Goal: Task Accomplishment & Management: Manage account settings

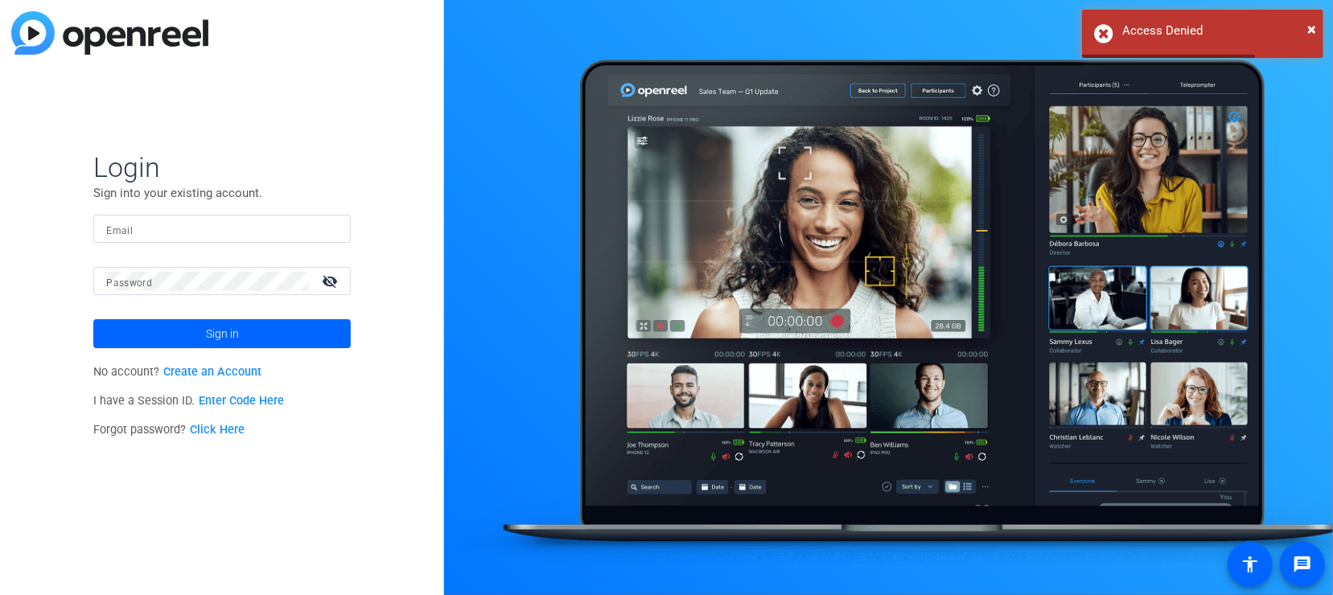
click at [181, 228] on input "Email" at bounding box center [222, 229] width 232 height 19
drag, startPoint x: 187, startPoint y: 228, endPoint x: 287, endPoint y: 233, distance: 100.7
click at [287, 233] on input "sebastien.ball@workerbee.tv" at bounding box center [222, 229] width 232 height 19
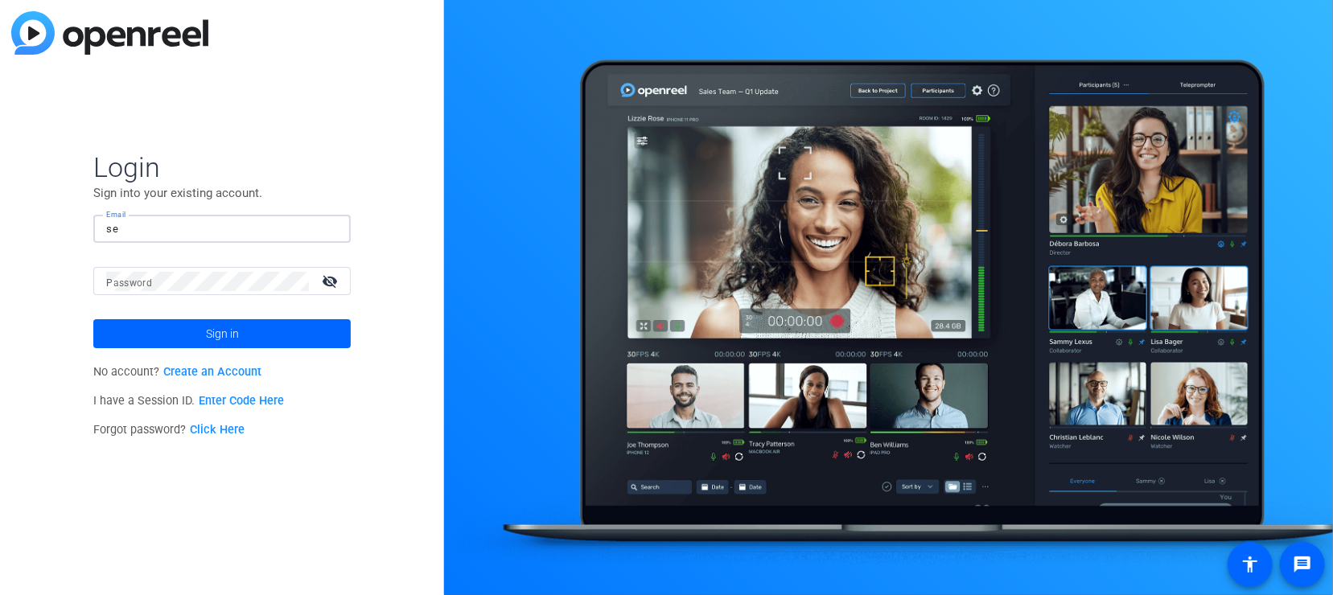
type input "s"
click at [199, 372] on link "Create an Account" at bounding box center [212, 372] width 98 height 14
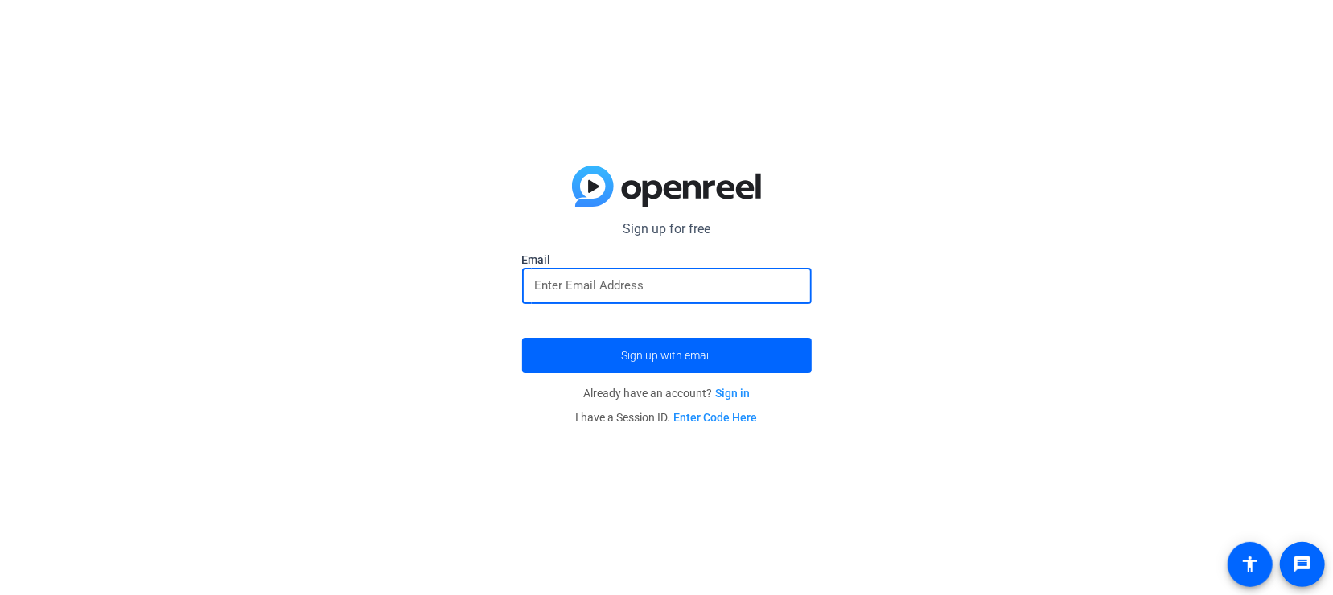
click at [639, 278] on input "email" at bounding box center [667, 285] width 264 height 19
click at [436, 276] on div "Sign up for free Email Sign up with email Already have an account? Sign in I ha…" at bounding box center [666, 297] width 1333 height 595
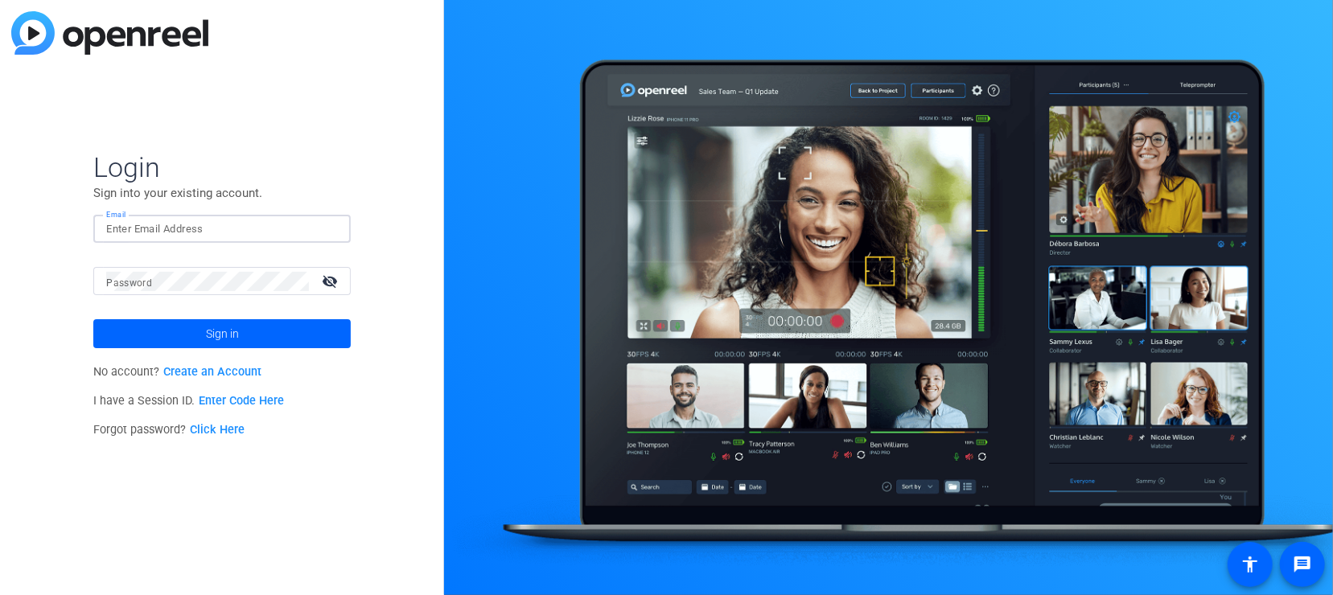
click at [177, 224] on input "Email" at bounding box center [222, 229] width 232 height 19
paste input "[EMAIL_ADDRESS][DOMAIN_NAME]"
type input "[EMAIL_ADDRESS][DOMAIN_NAME]"
click at [242, 340] on span at bounding box center [221, 334] width 257 height 39
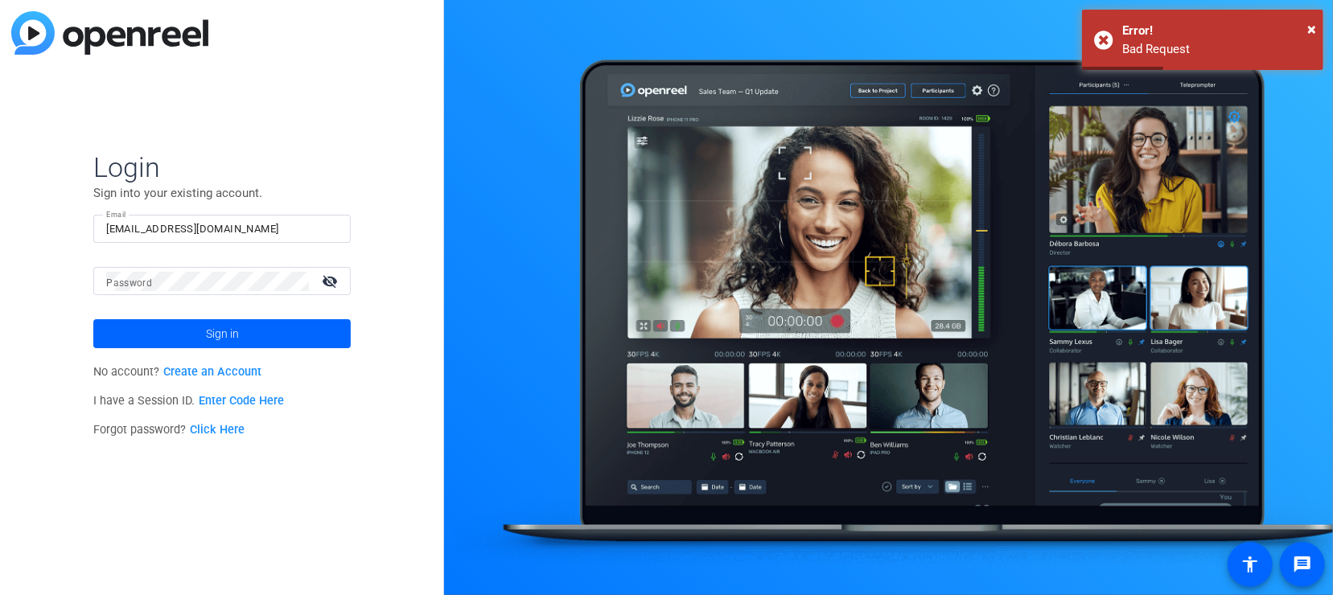
click at [218, 430] on link "Click Here" at bounding box center [217, 430] width 55 height 14
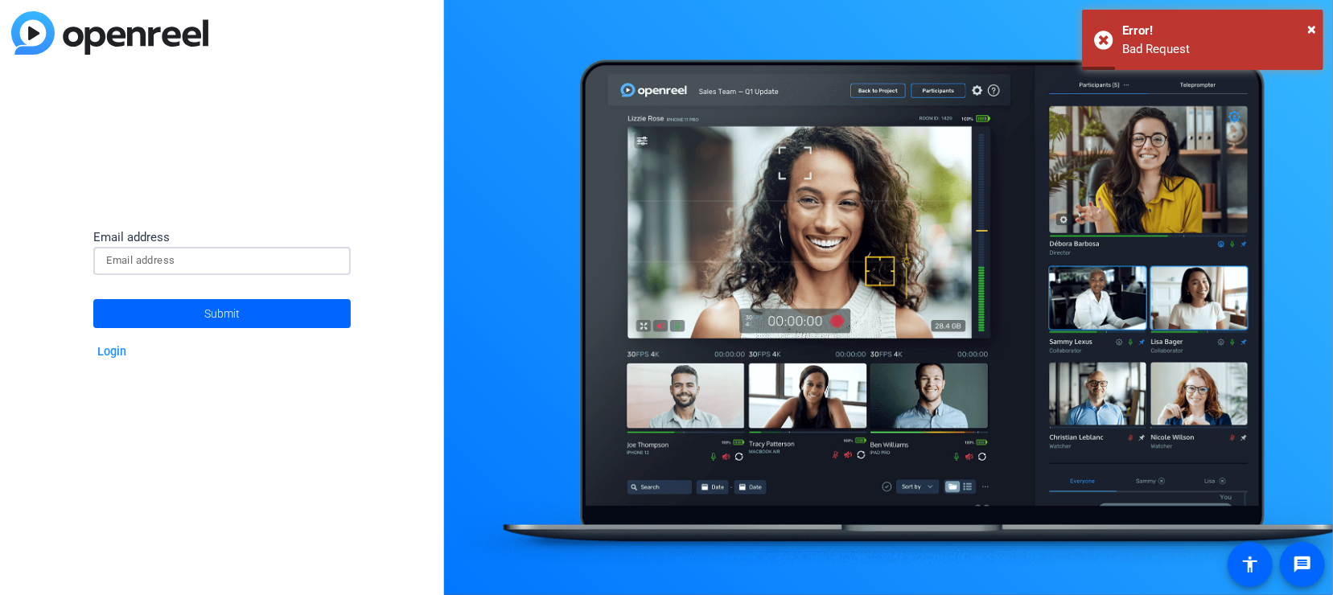
click at [220, 265] on input at bounding box center [222, 260] width 232 height 19
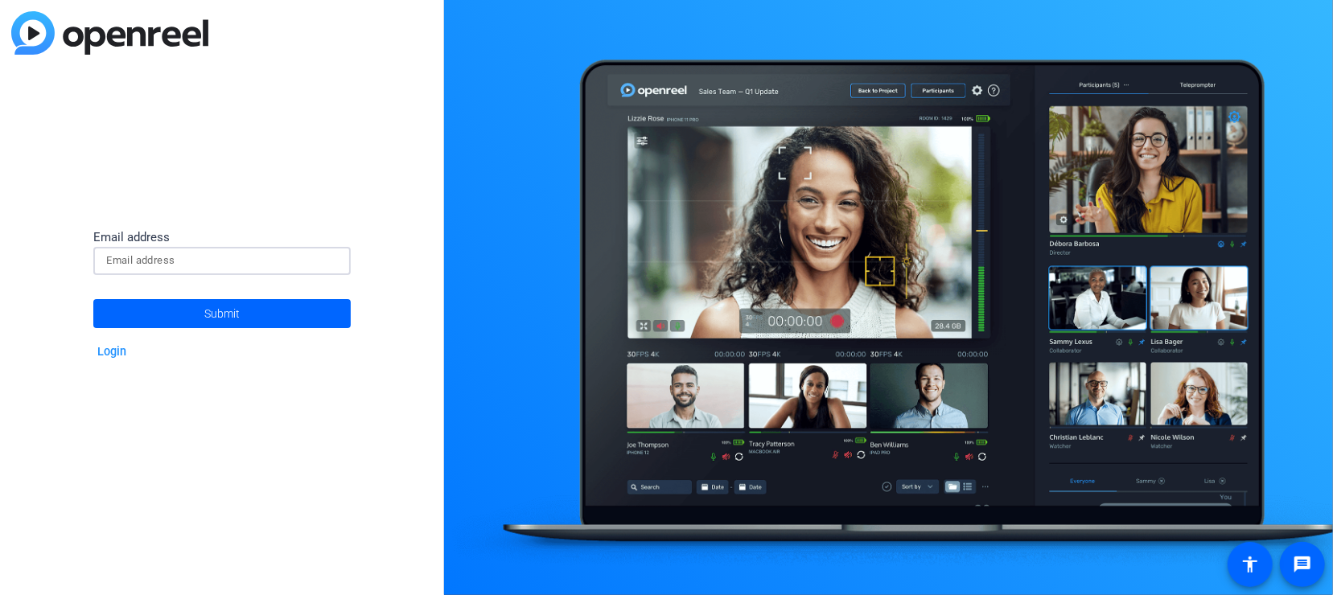
paste input "[EMAIL_ADDRESS][DOMAIN_NAME]"
type input "[EMAIL_ADDRESS][DOMAIN_NAME]"
click at [219, 315] on span "Submit" at bounding box center [221, 314] width 35 height 40
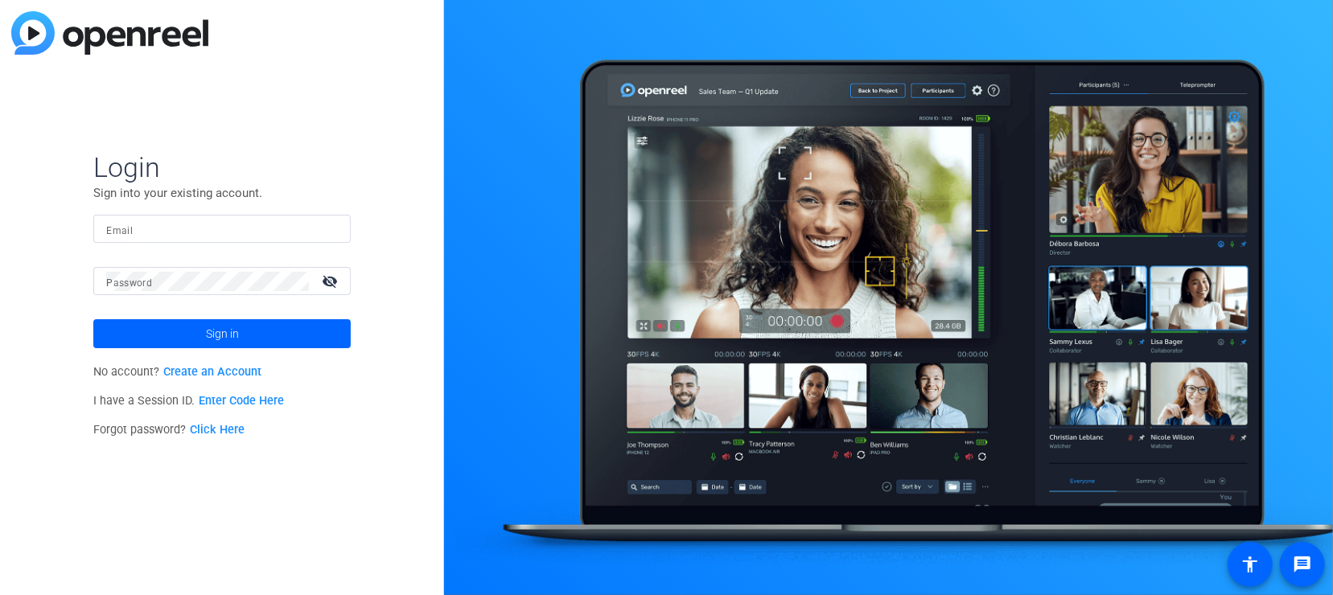
click at [147, 228] on input "Email" at bounding box center [222, 229] width 232 height 19
paste input "[EMAIL_ADDRESS][DOMAIN_NAME]"
type input "[EMAIL_ADDRESS][DOMAIN_NAME]"
click at [332, 284] on mat-icon "visibility_off" at bounding box center [331, 280] width 39 height 23
drag, startPoint x: 335, startPoint y: 288, endPoint x: 344, endPoint y: 290, distance: 9.0
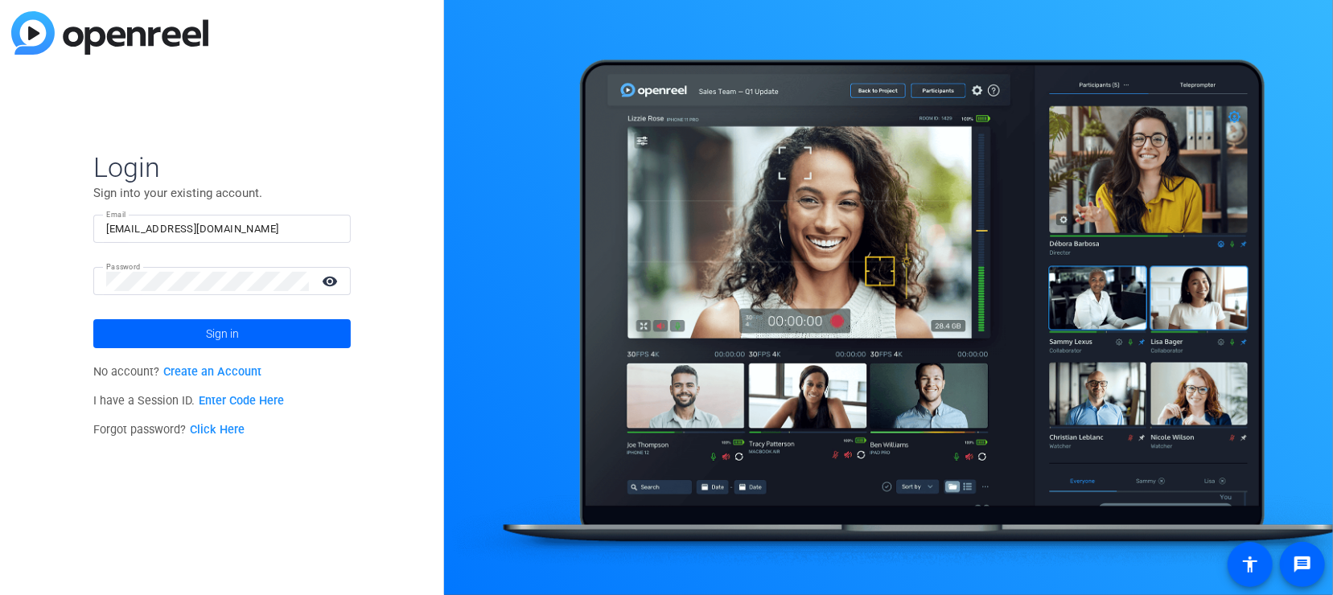
click at [337, 288] on mat-icon "visibility" at bounding box center [331, 280] width 39 height 23
click at [376, 335] on div "Login Sign into your existing account. Email sebastien.ball@talewinddigital.com…" at bounding box center [222, 297] width 444 height 595
click at [389, 347] on div "Login Sign into your existing account. Email sebastien.ball@talewinddigital.com…" at bounding box center [222, 297] width 444 height 595
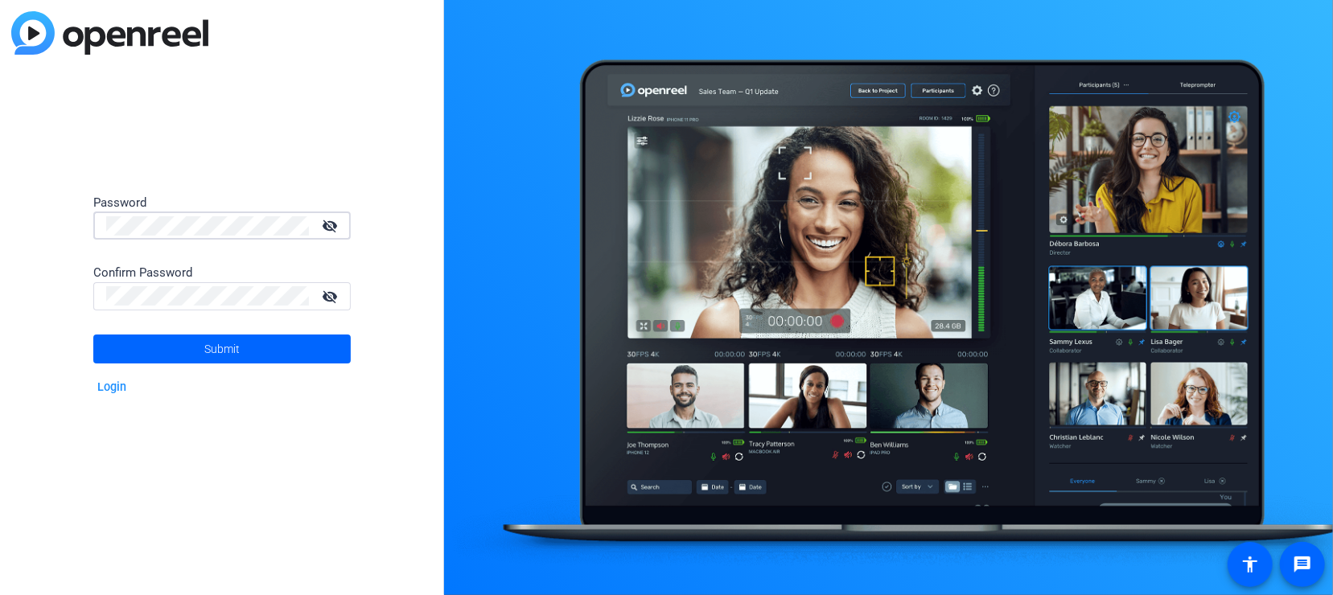
click at [217, 175] on div "Password visibility_off Confirm Password visibility_off Submit Login" at bounding box center [222, 297] width 444 height 595
click at [328, 230] on mat-icon "visibility_off" at bounding box center [331, 225] width 39 height 23
click at [323, 301] on mat-icon "visibility_off" at bounding box center [331, 296] width 39 height 23
click at [255, 352] on span at bounding box center [221, 349] width 257 height 39
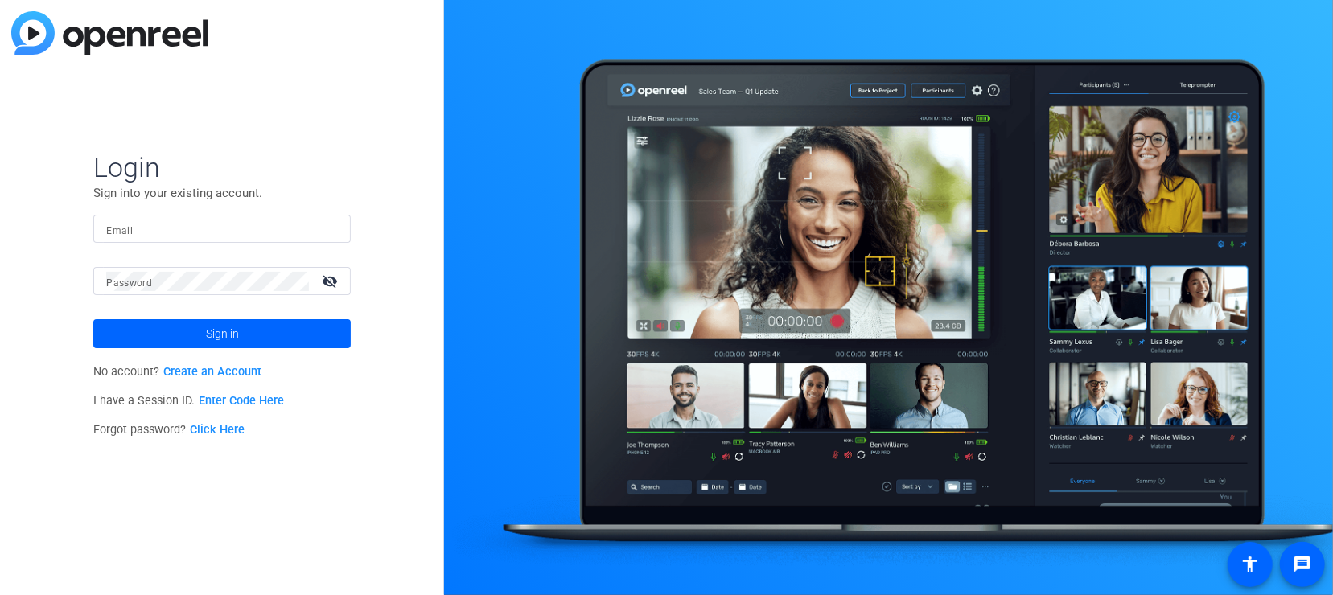
type input "[EMAIL_ADDRESS][DOMAIN_NAME]"
click at [302, 331] on span at bounding box center [221, 334] width 257 height 39
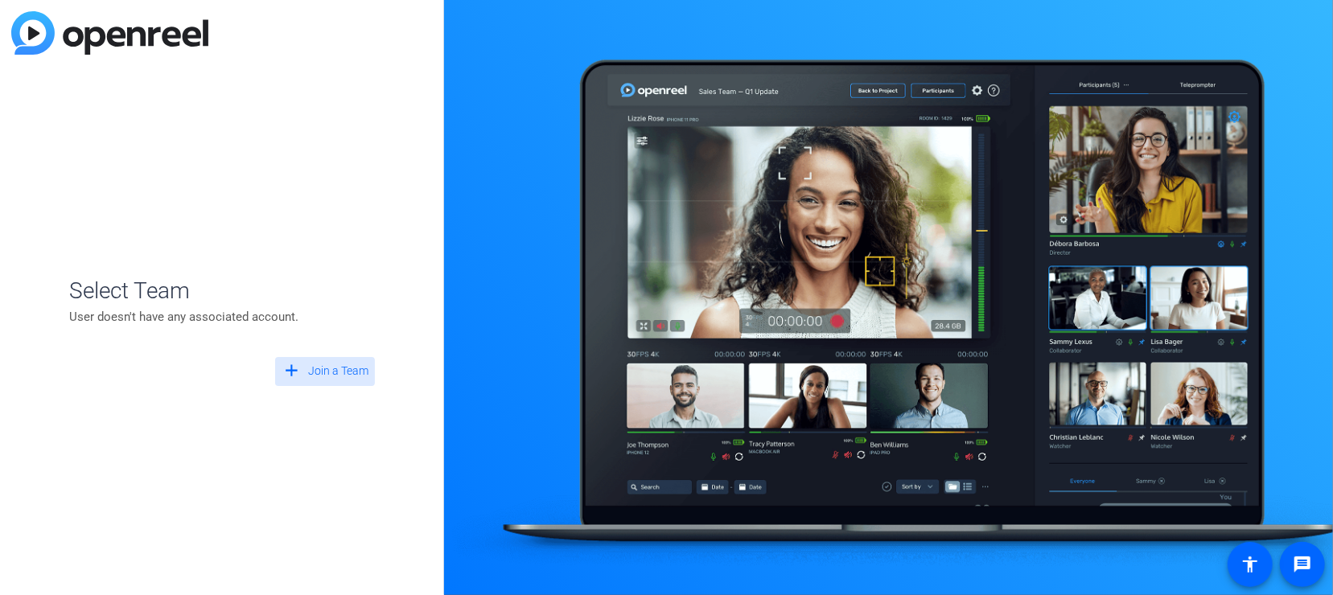
click at [309, 371] on span "Join a Team" at bounding box center [338, 371] width 60 height 17
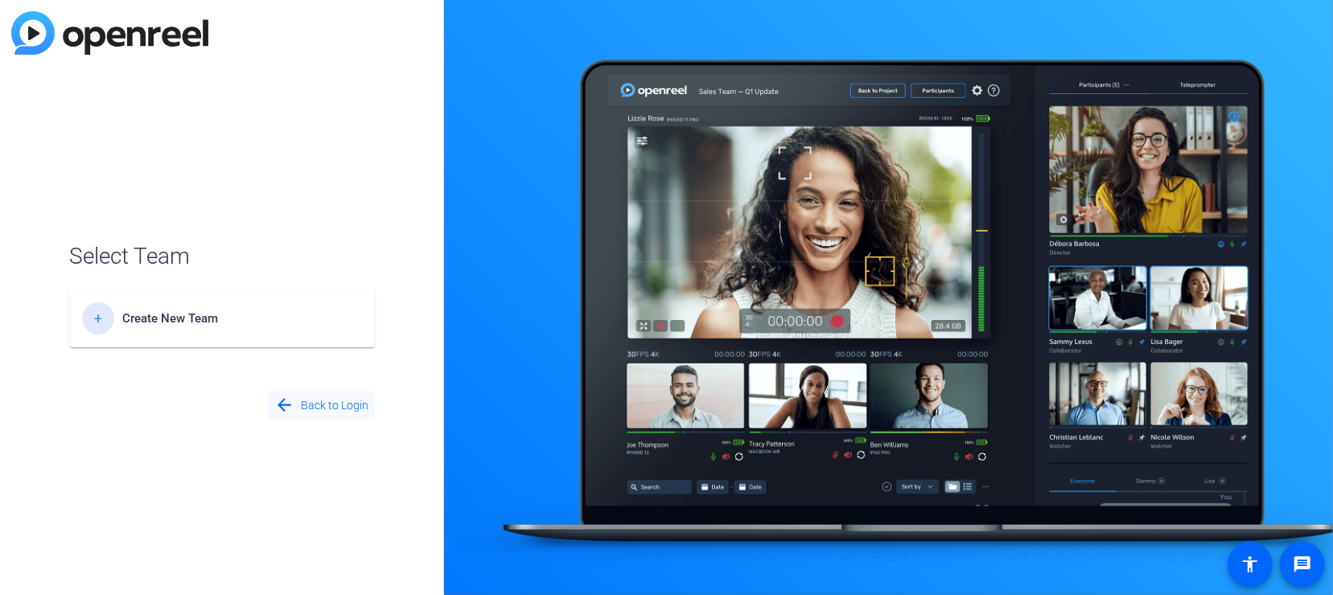
click at [284, 413] on mat-icon "arrow_back" at bounding box center [284, 406] width 20 height 20
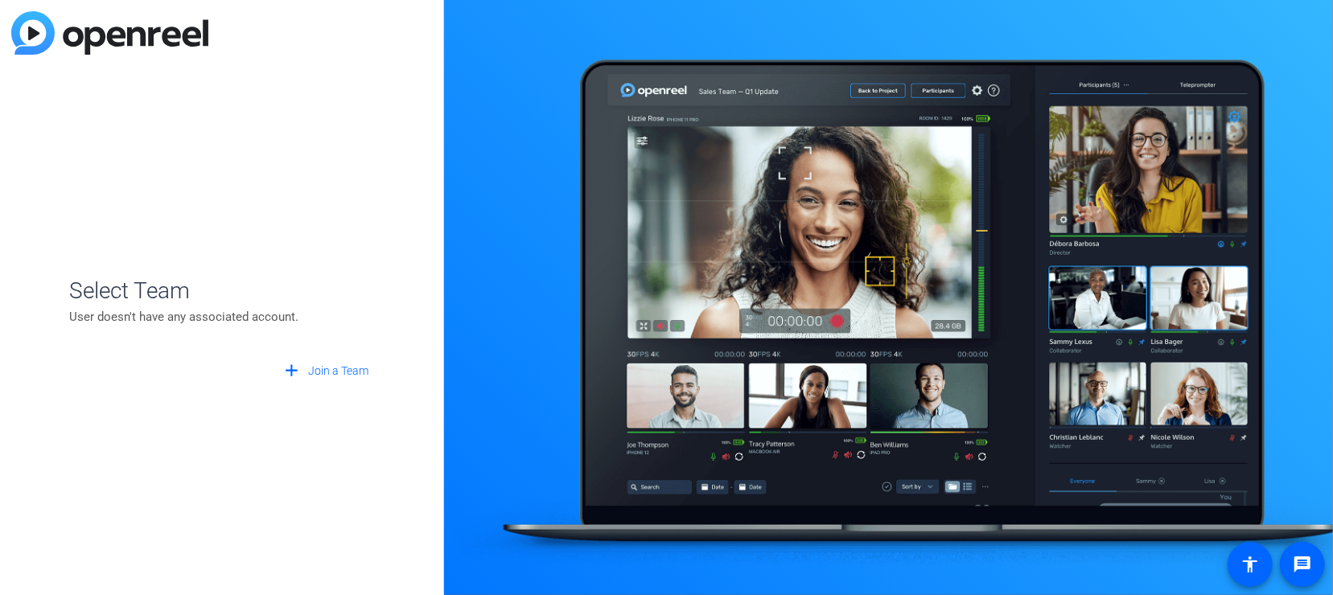
click at [241, 166] on div "Select Team User doesn't have any associated account. add Join a Team" at bounding box center [222, 297] width 444 height 595
click at [172, 295] on span "Select Team" at bounding box center [222, 291] width 306 height 34
click at [193, 339] on div at bounding box center [222, 339] width 306 height 3
click at [303, 368] on span at bounding box center [325, 371] width 100 height 39
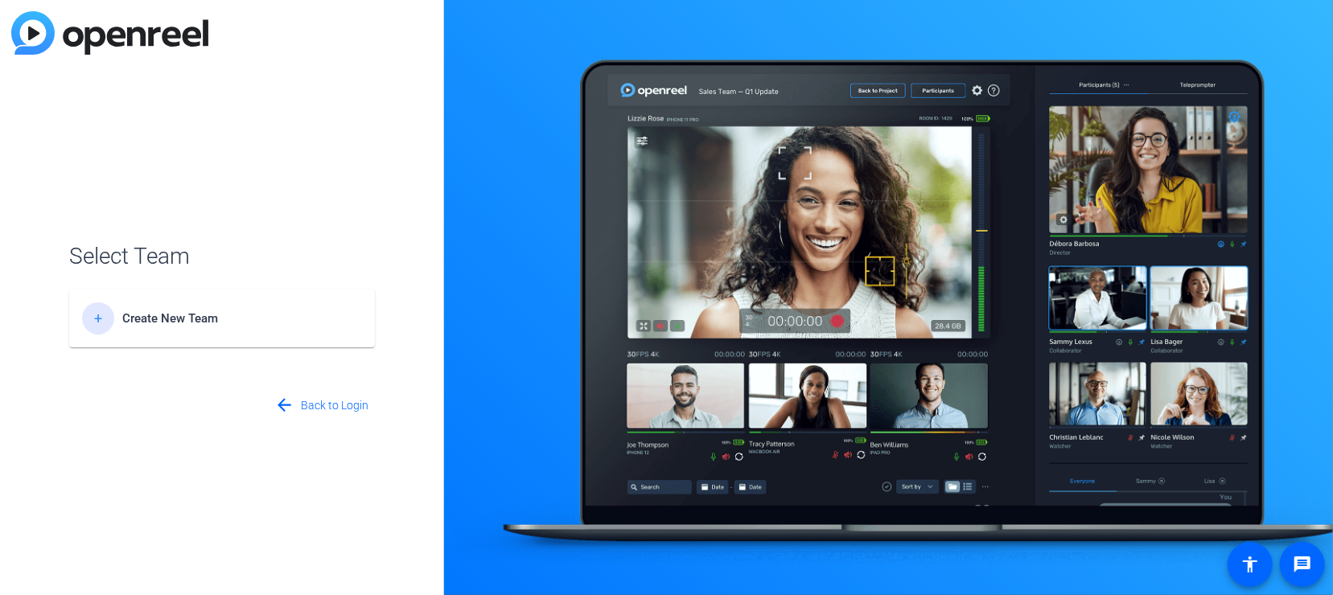
click at [194, 318] on span "Create New Team" at bounding box center [222, 318] width 201 height 14
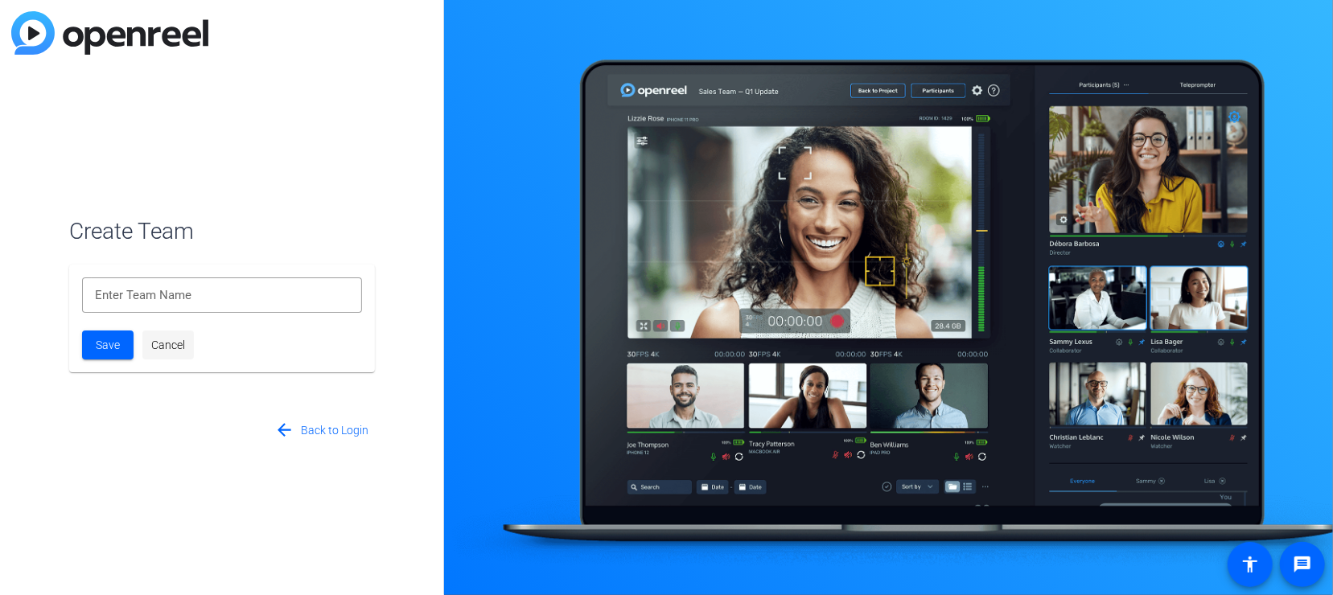
click at [166, 345] on span "Cancel" at bounding box center [168, 345] width 34 height 17
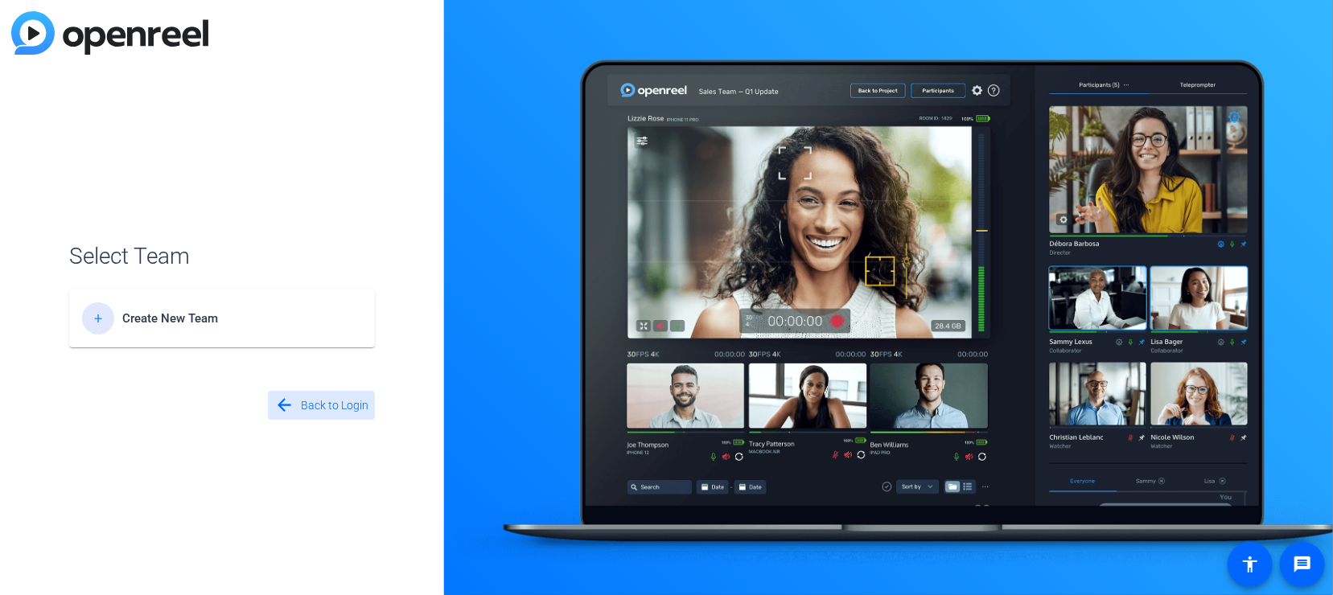
click at [312, 409] on span "Back to Login" at bounding box center [335, 405] width 68 height 17
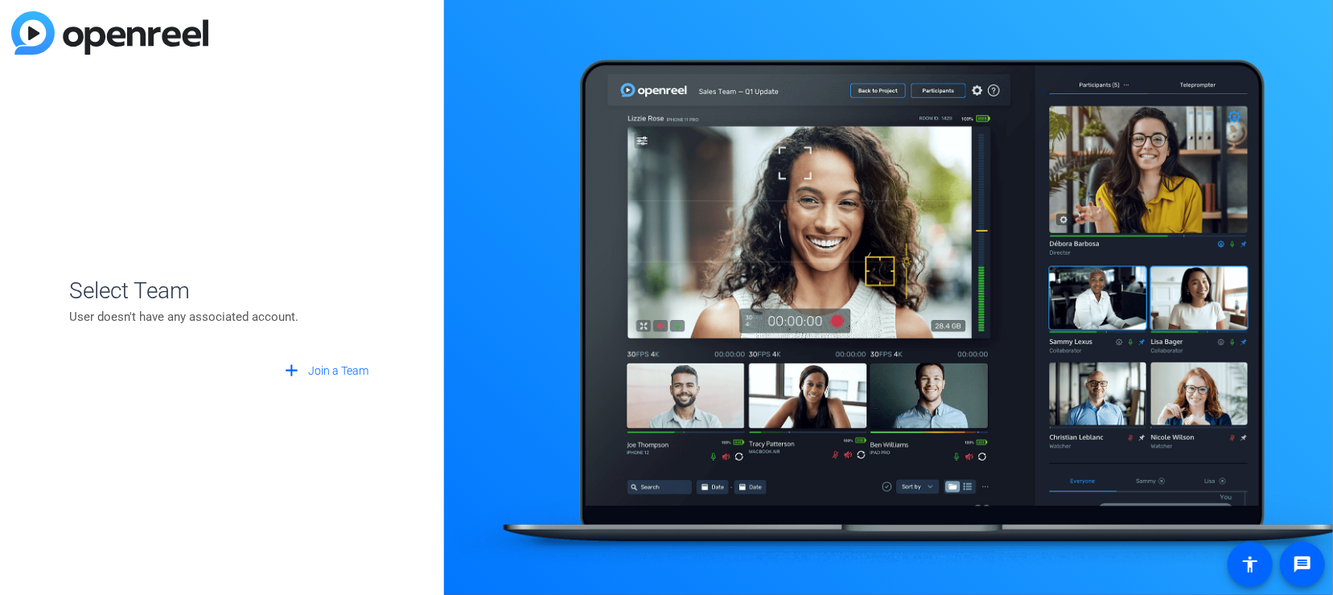
click at [152, 310] on p "User doesn't have any associated account." at bounding box center [222, 317] width 306 height 18
click at [294, 368] on mat-icon "add" at bounding box center [292, 371] width 20 height 20
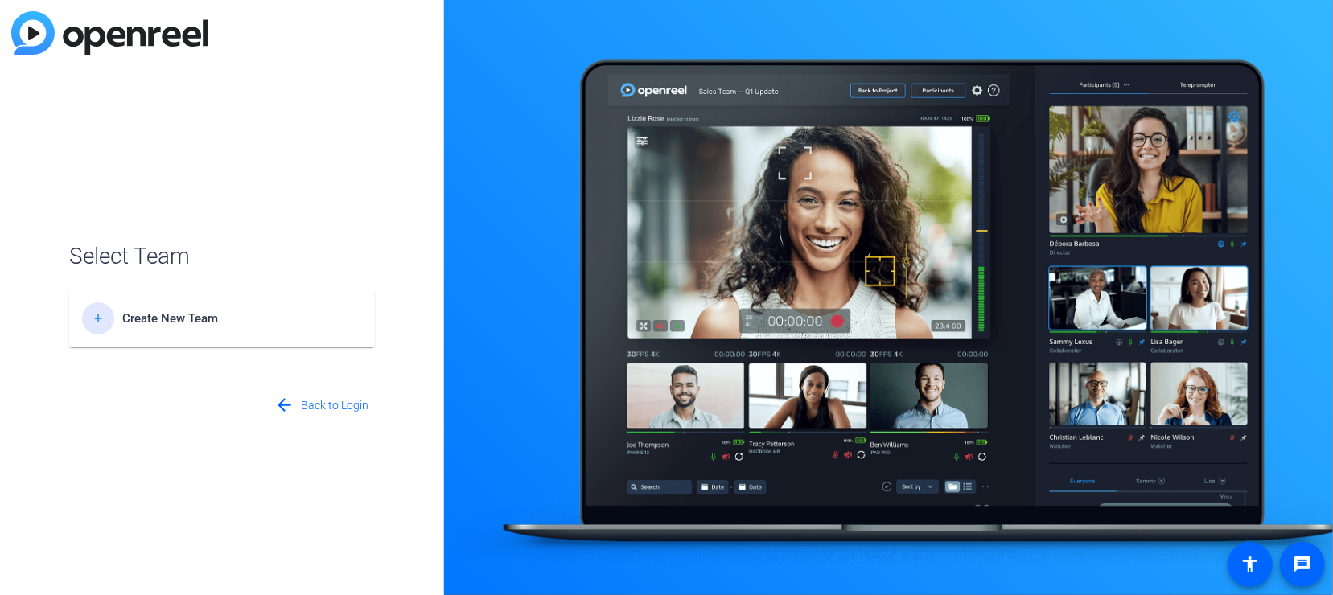
click at [132, 255] on span "Select Team" at bounding box center [222, 257] width 306 height 34
click at [291, 407] on mat-icon "arrow_back" at bounding box center [284, 406] width 20 height 20
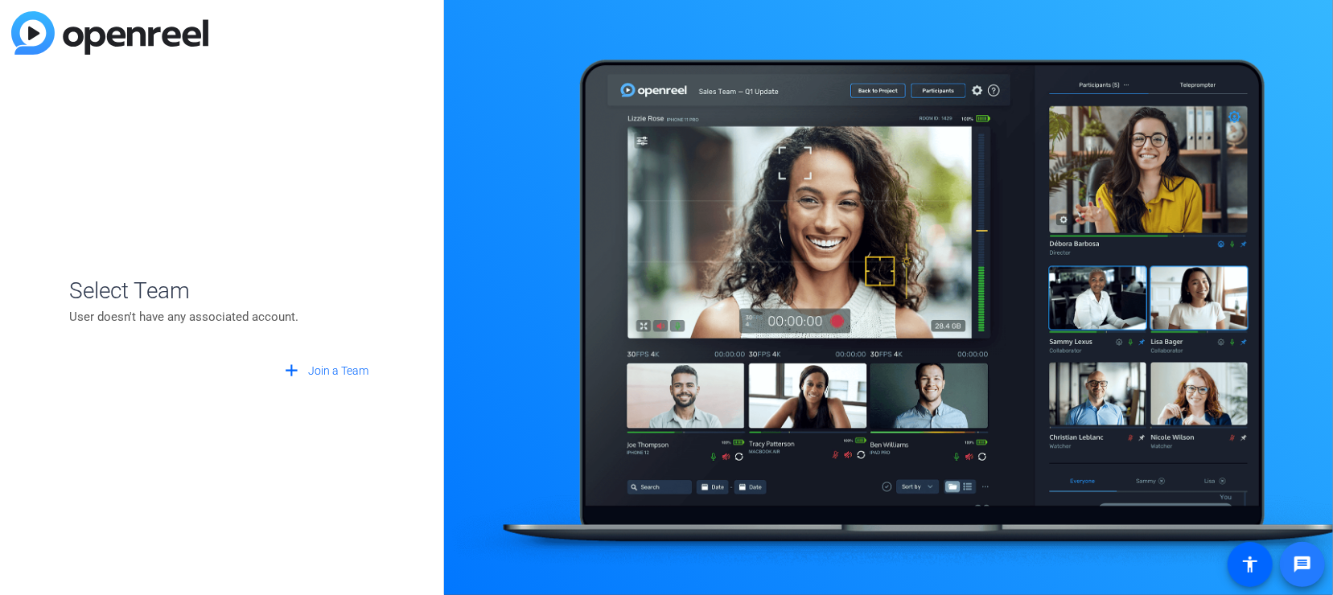
click at [1309, 565] on mat-icon "message" at bounding box center [1302, 564] width 19 height 19
click at [241, 551] on div "Select Team User doesn't have any associated account. add Join a Team" at bounding box center [222, 297] width 444 height 595
click at [352, 368] on span "Join a Team" at bounding box center [338, 371] width 60 height 17
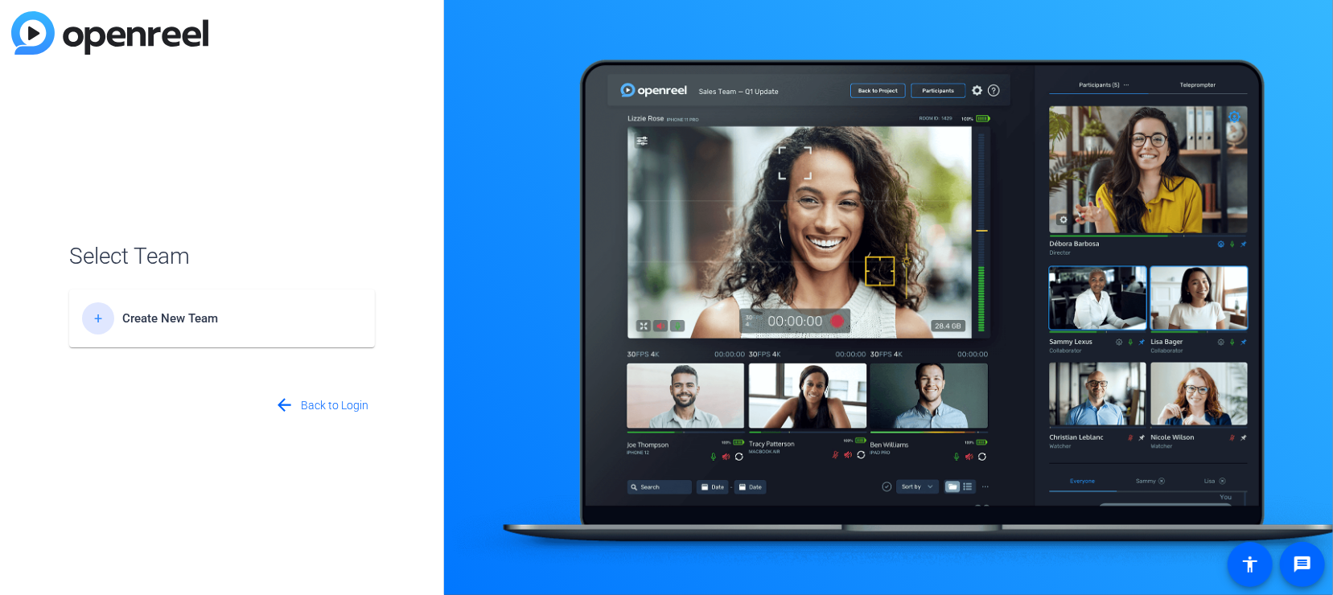
click at [191, 481] on div "Select Team + Create New Team arrow_back Back to Login" at bounding box center [222, 297] width 444 height 595
click at [283, 410] on mat-icon "arrow_back" at bounding box center [284, 406] width 20 height 20
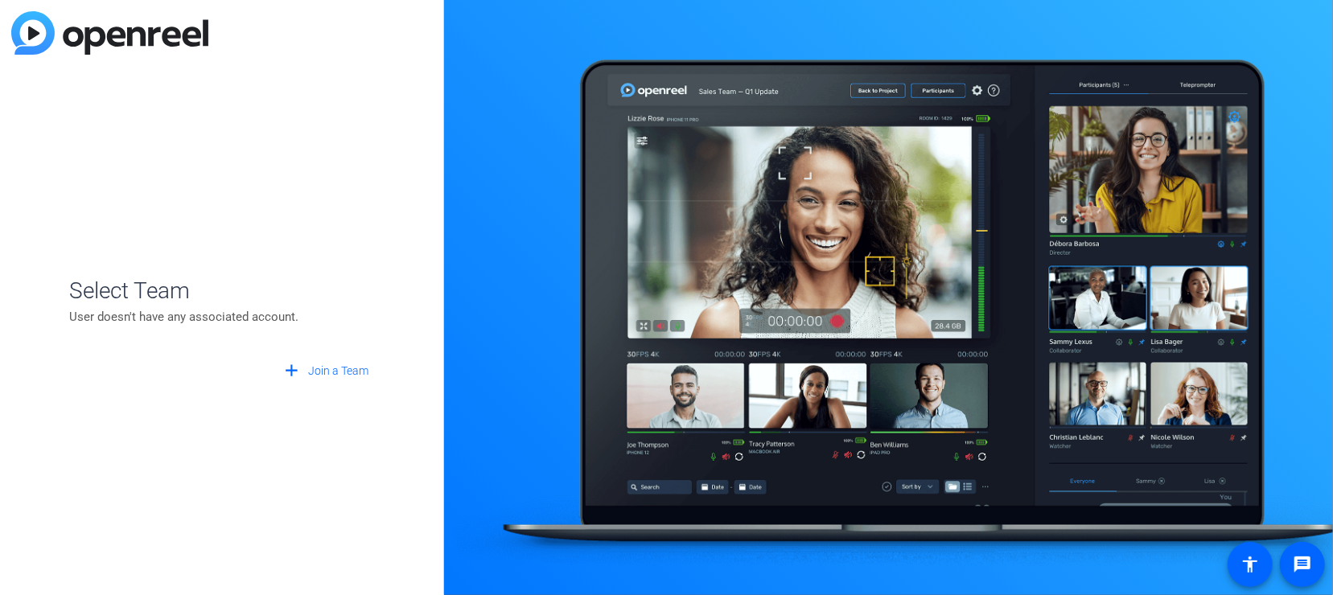
click at [179, 314] on p "User doesn't have any associated account." at bounding box center [222, 317] width 306 height 18
click at [212, 408] on div "Select Team User doesn't have any associated account. add Join a Team" at bounding box center [222, 297] width 444 height 595
drag, startPoint x: 298, startPoint y: 318, endPoint x: 118, endPoint y: 303, distance: 180.8
click at [283, 318] on p "User doesn't have any associated account." at bounding box center [222, 317] width 306 height 18
drag, startPoint x: 118, startPoint y: 303, endPoint x: 71, endPoint y: 292, distance: 48.8
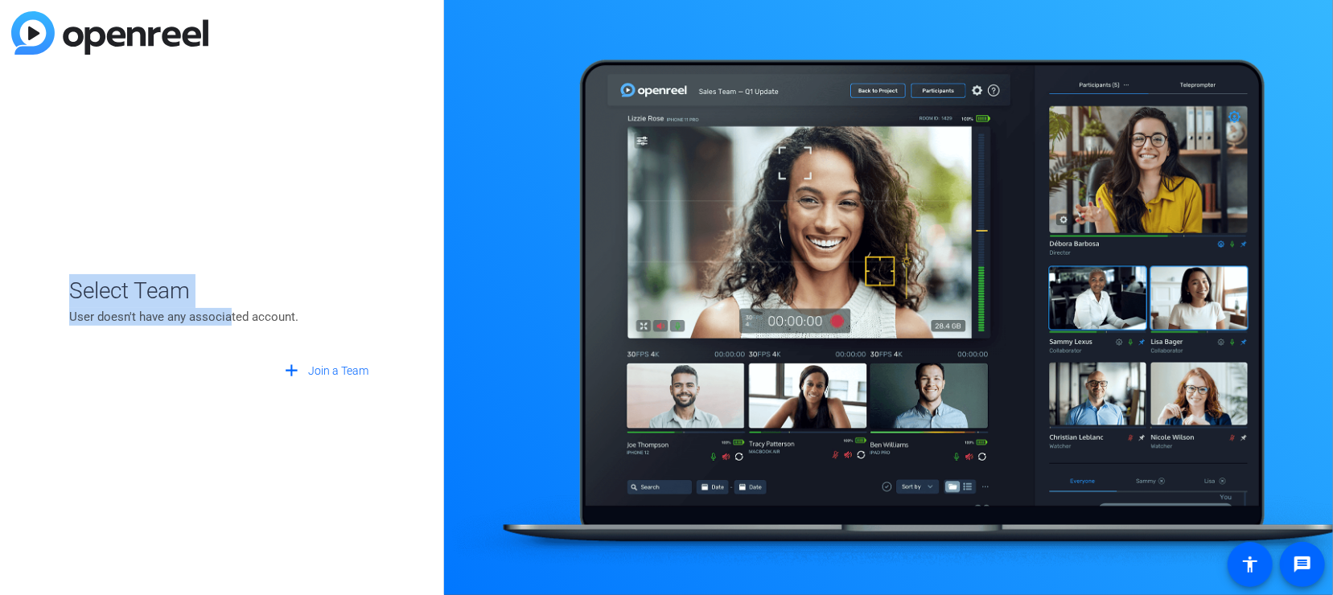
click at [71, 292] on div "Select Team User doesn't have any associated account. add Join a Team" at bounding box center [222, 330] width 306 height 112
click at [212, 273] on openreel-guest-select-account "Select Team User doesn't have any associated account. add Join a Team" at bounding box center [222, 298] width 306 height 176
drag, startPoint x: 76, startPoint y: 287, endPoint x: 129, endPoint y: 306, distance: 55.5
click at [129, 306] on span "Select Team" at bounding box center [222, 291] width 306 height 34
drag, startPoint x: 71, startPoint y: 292, endPoint x: 277, endPoint y: 332, distance: 209.8
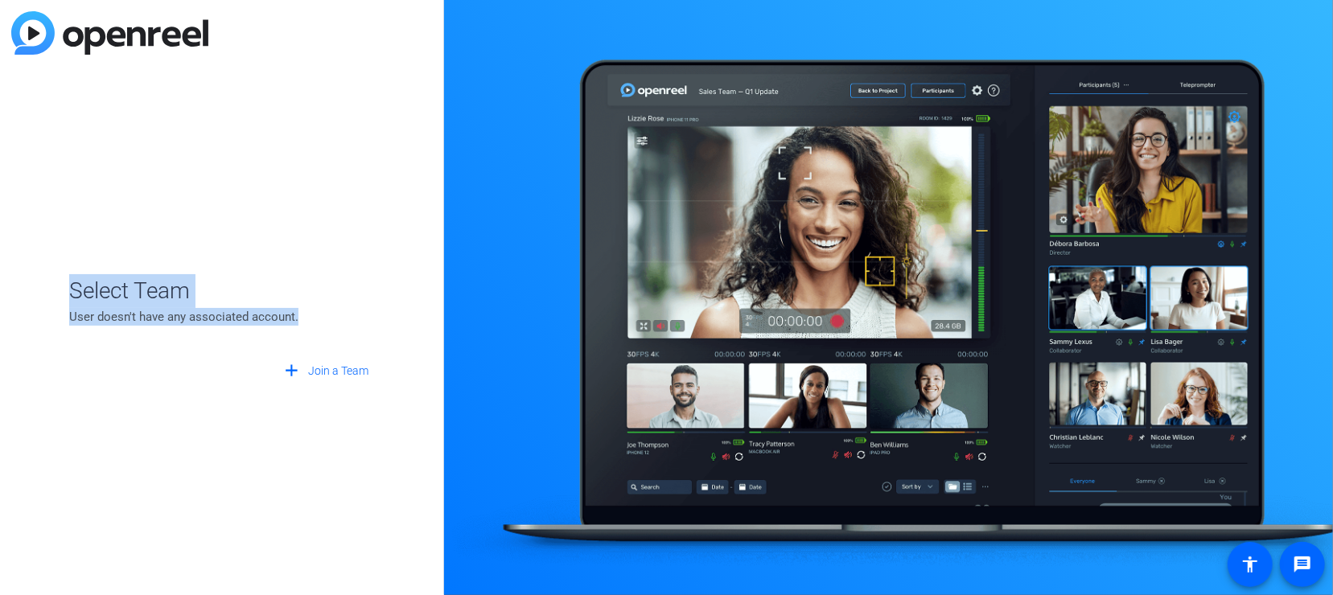
click at [277, 332] on div "Select Team User doesn't have any associated account. add Join a Team" at bounding box center [222, 330] width 306 height 112
copy div "Select Team User doesn't have any associated account."
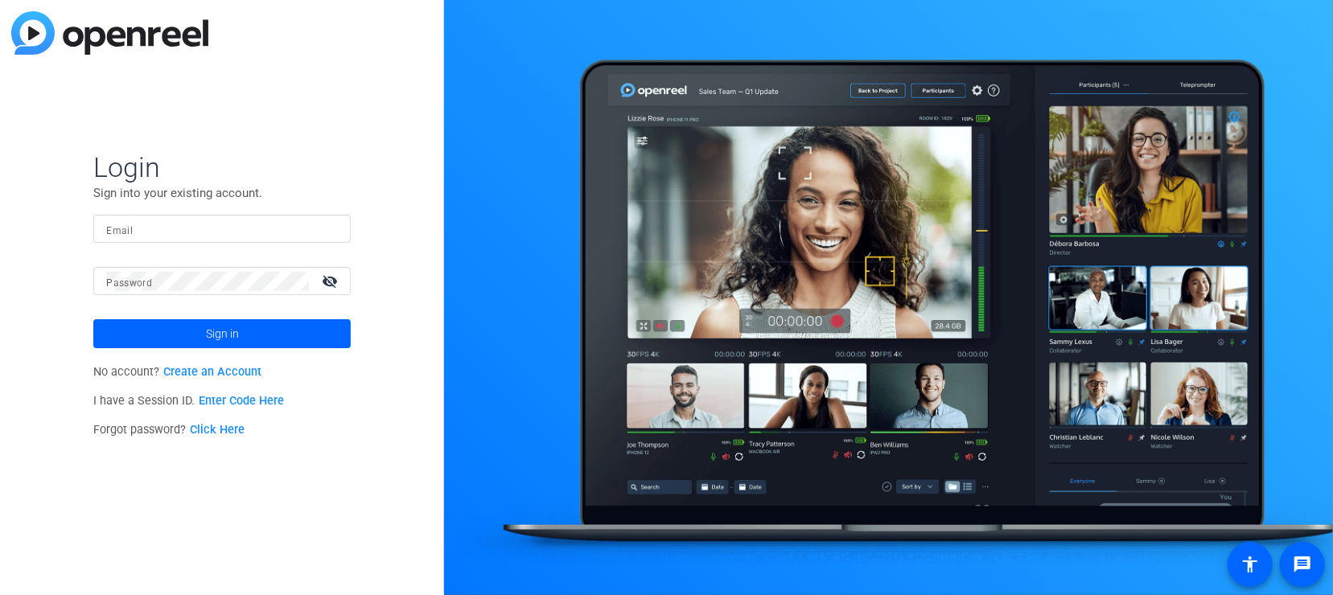
type input "[EMAIL_ADDRESS][DOMAIN_NAME]"
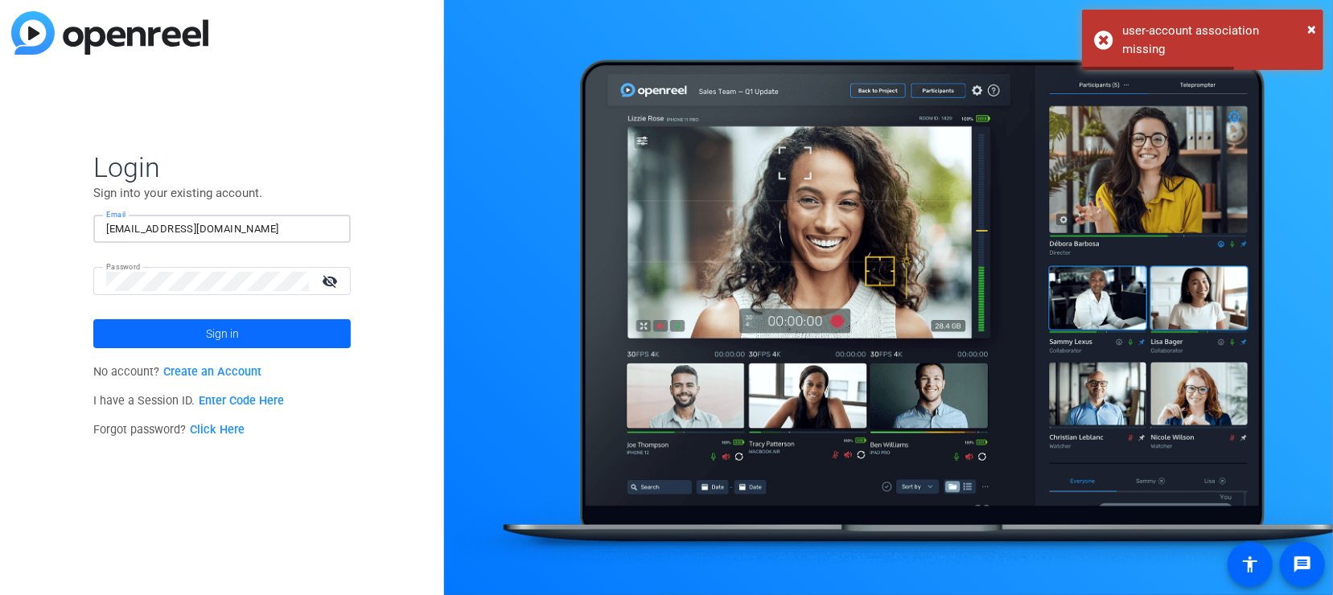
click at [277, 327] on span at bounding box center [221, 334] width 257 height 39
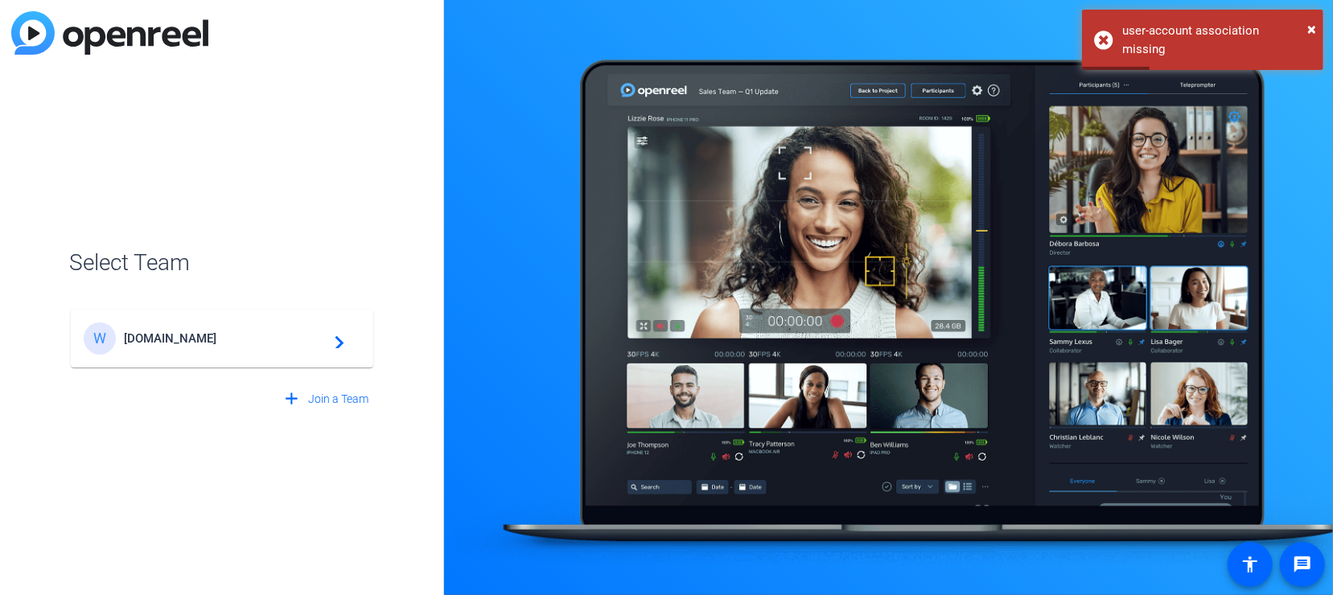
click at [335, 340] on mat-icon "navigate_next" at bounding box center [334, 338] width 19 height 19
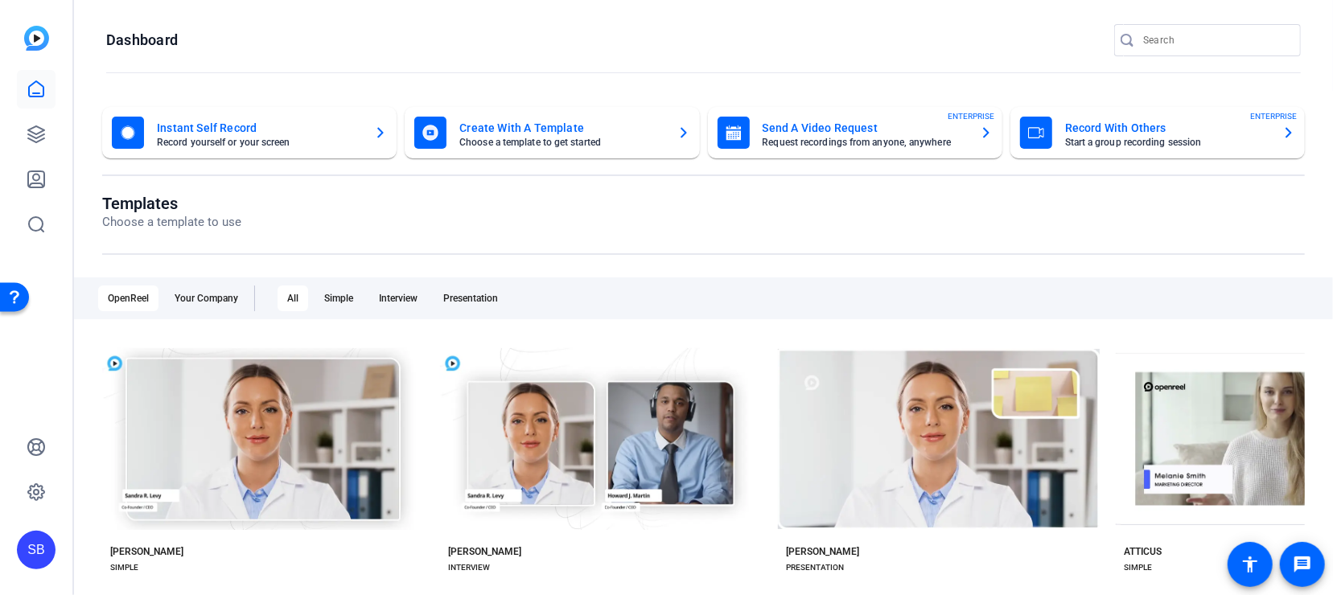
click at [758, 32] on openreel-page-title "Dashboard" at bounding box center [703, 40] width 1194 height 32
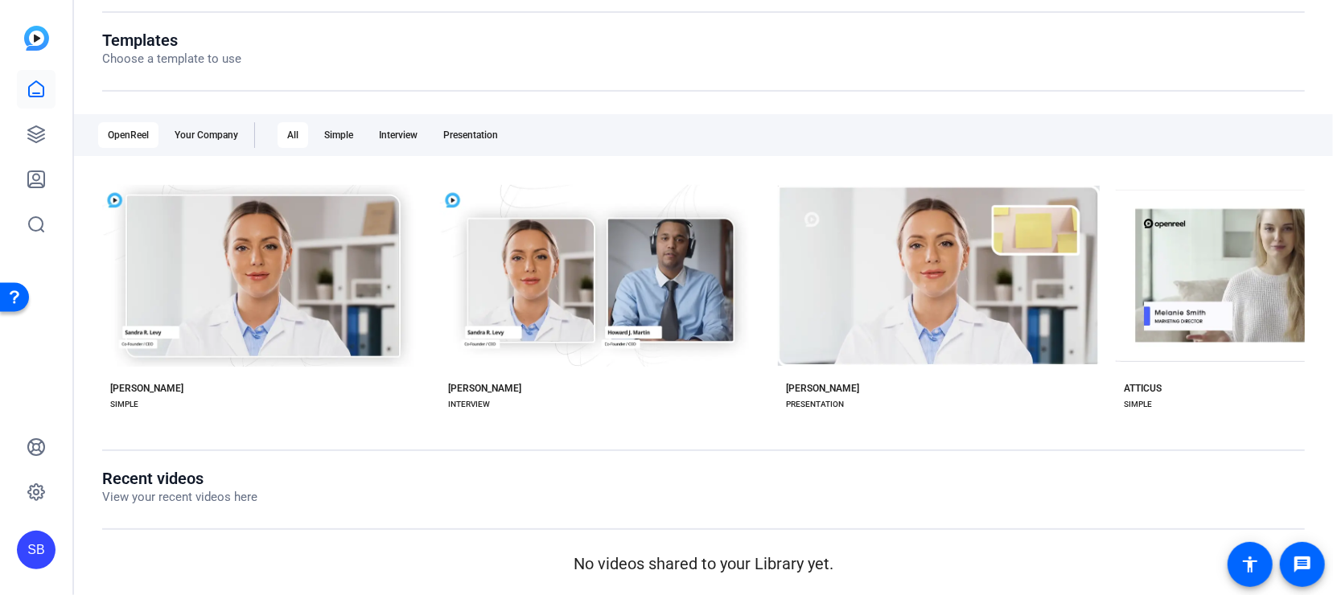
scroll to position [164, 0]
click at [54, 86] on link at bounding box center [36, 89] width 39 height 39
click at [39, 92] on icon at bounding box center [36, 89] width 19 height 19
click at [32, 131] on icon at bounding box center [36, 134] width 16 height 16
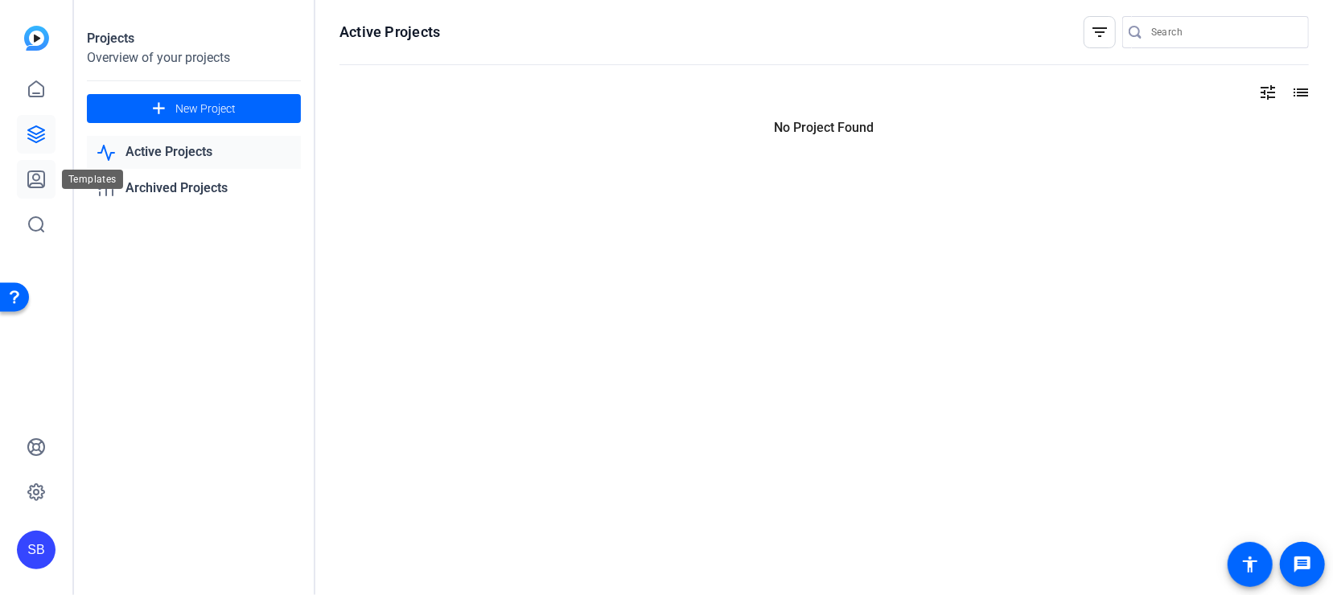
click at [35, 173] on icon at bounding box center [36, 179] width 19 height 19
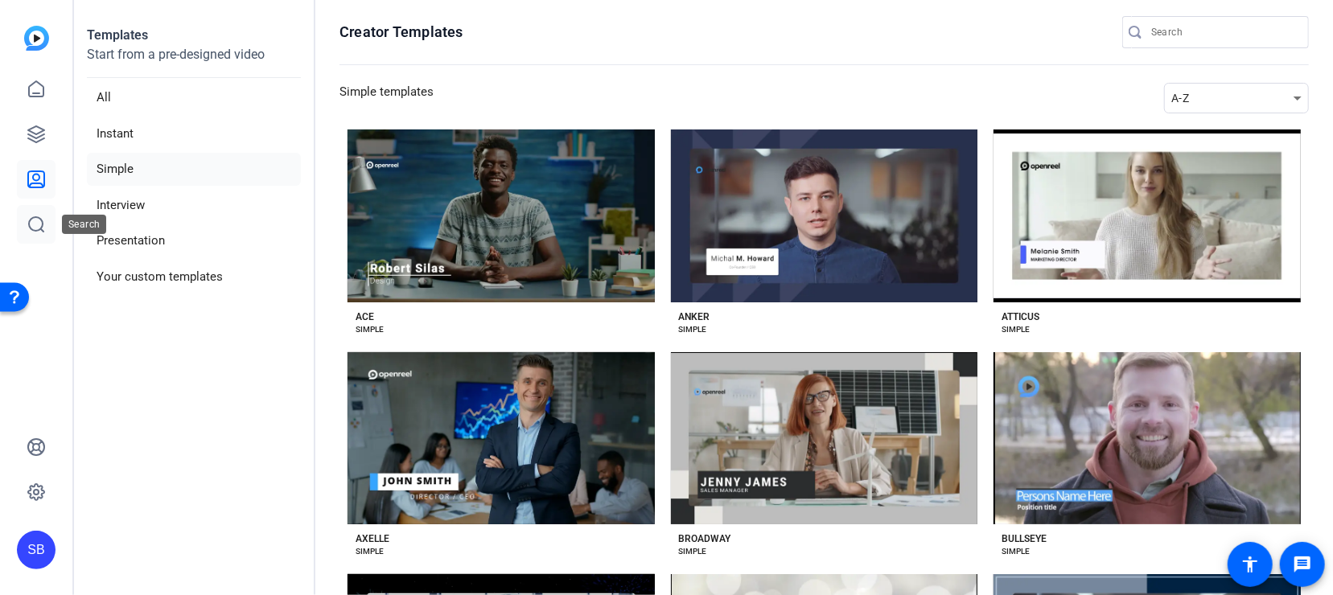
click at [34, 230] on icon at bounding box center [36, 224] width 14 height 14
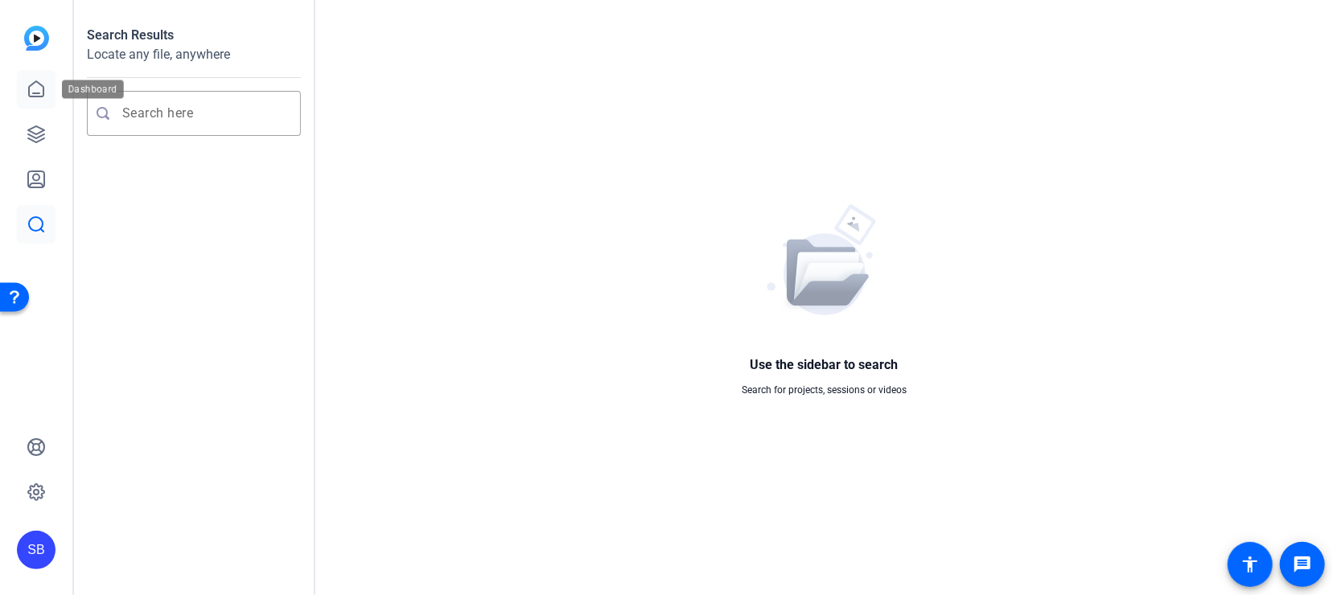
click at [36, 84] on icon at bounding box center [36, 89] width 19 height 19
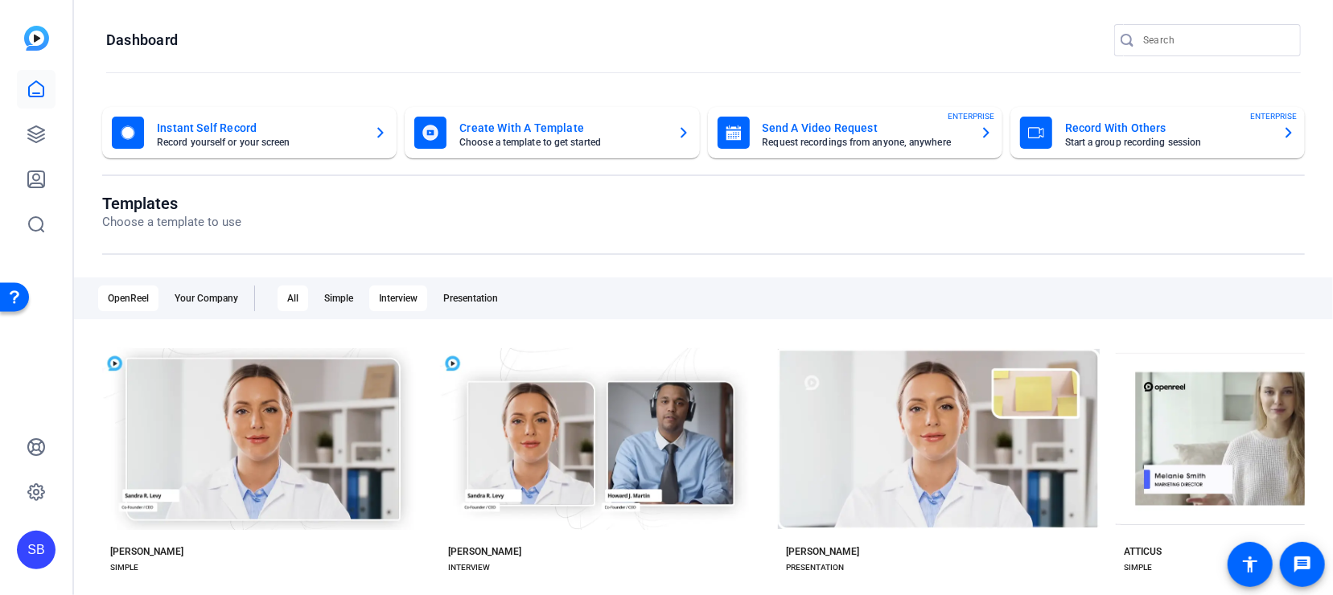
click at [394, 298] on div "Interview" at bounding box center [398, 299] width 58 height 26
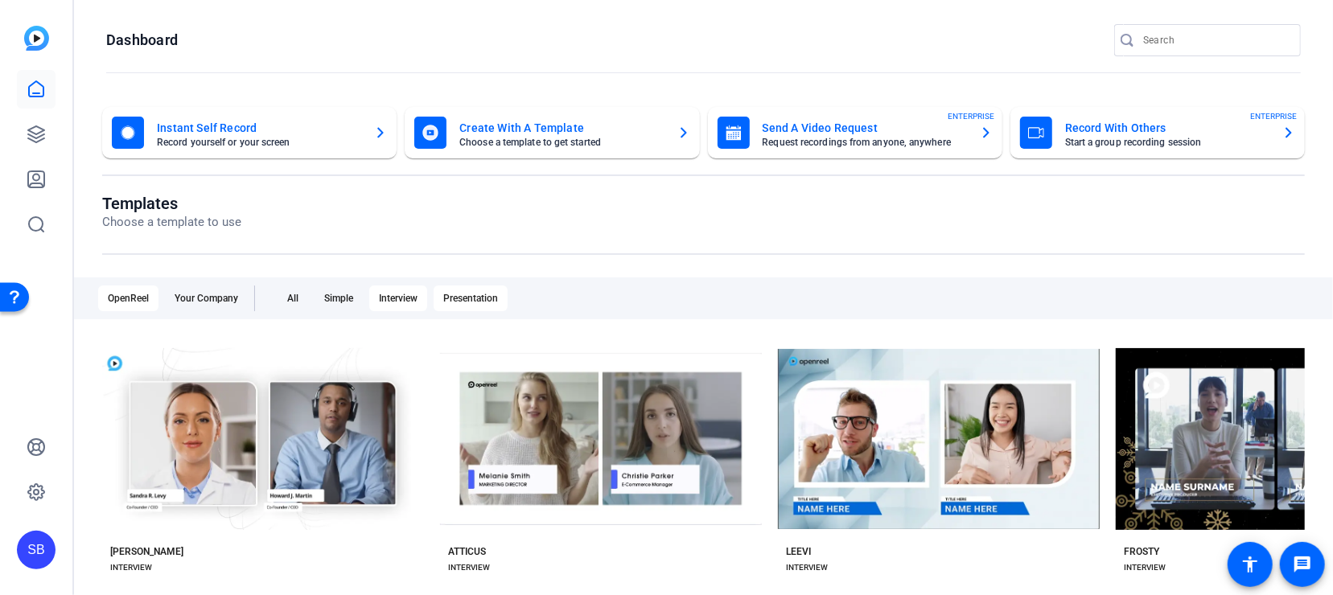
click at [471, 298] on div "Presentation" at bounding box center [471, 299] width 74 height 26
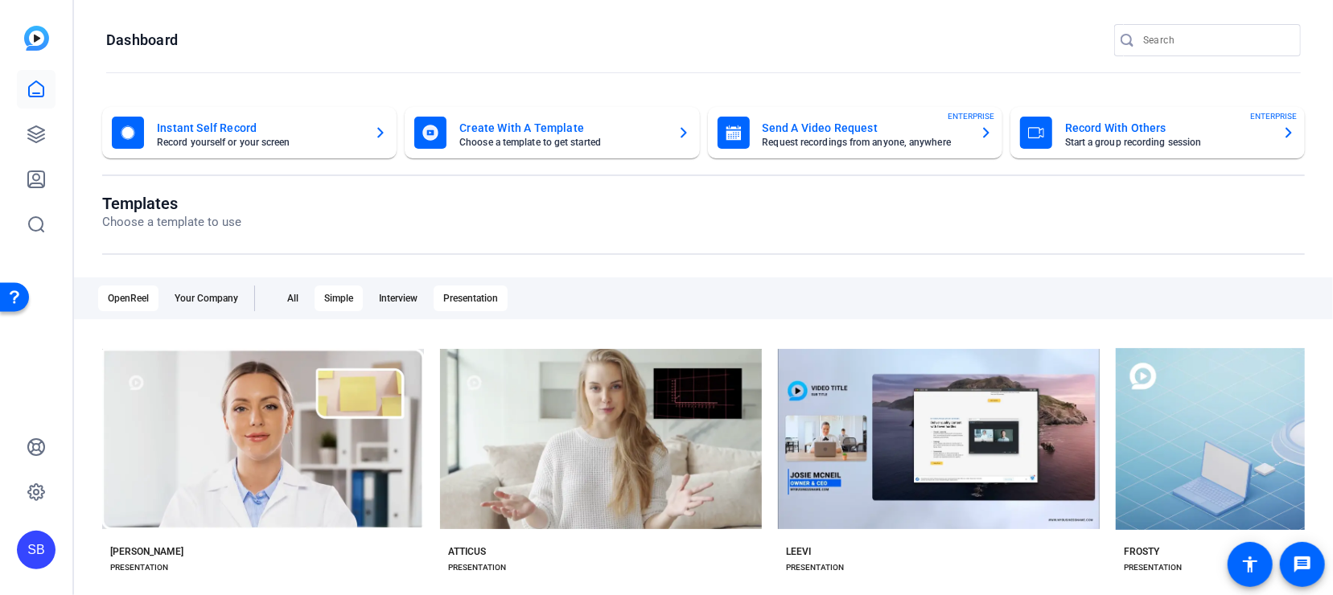
click at [324, 298] on div "Simple" at bounding box center [339, 299] width 48 height 26
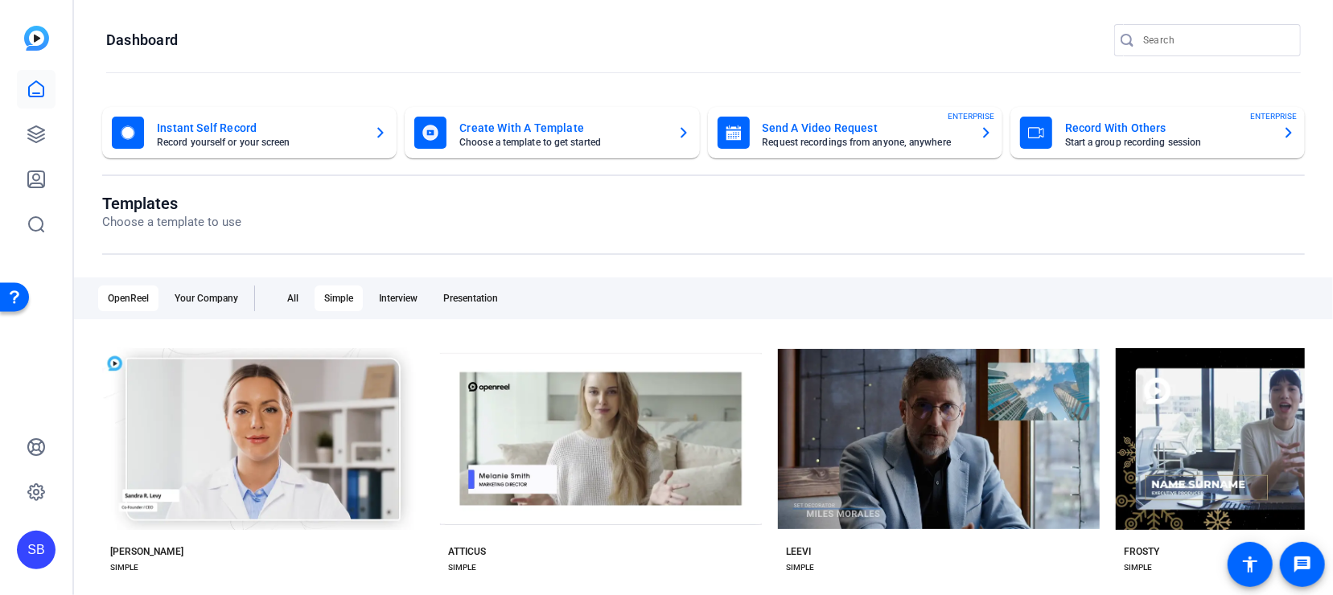
click at [380, 140] on icon "button" at bounding box center [380, 132] width 13 height 19
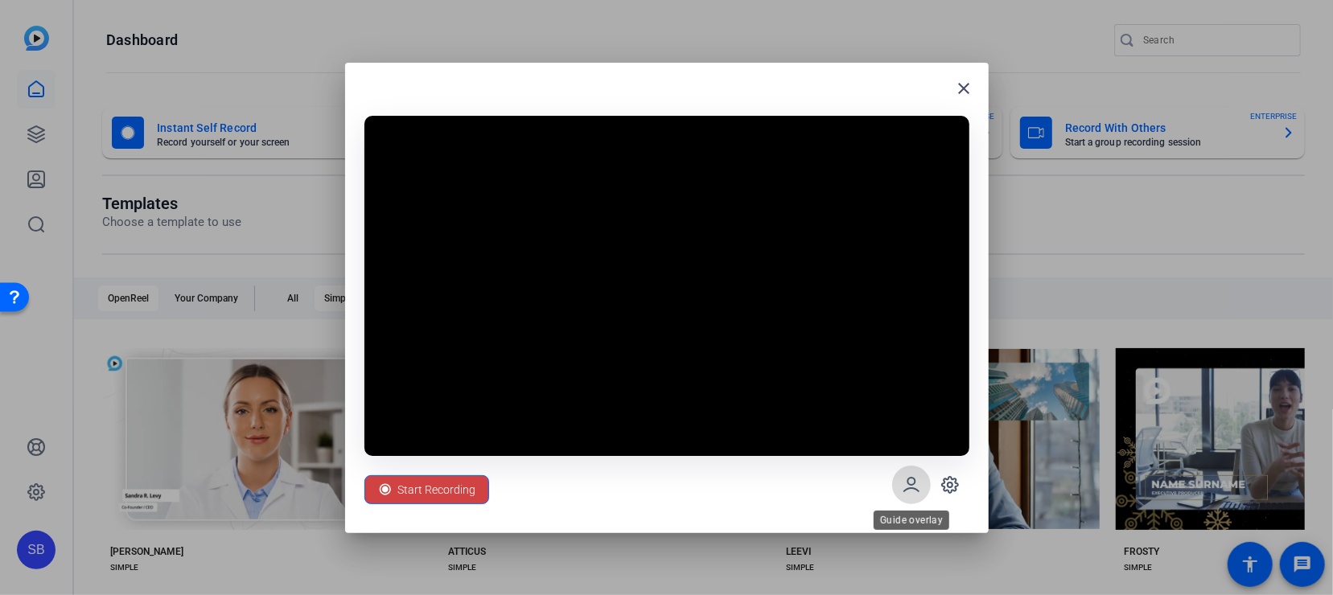
click at [912, 490] on icon at bounding box center [911, 484] width 19 height 19
click at [460, 489] on span "Start Recording" at bounding box center [437, 490] width 78 height 31
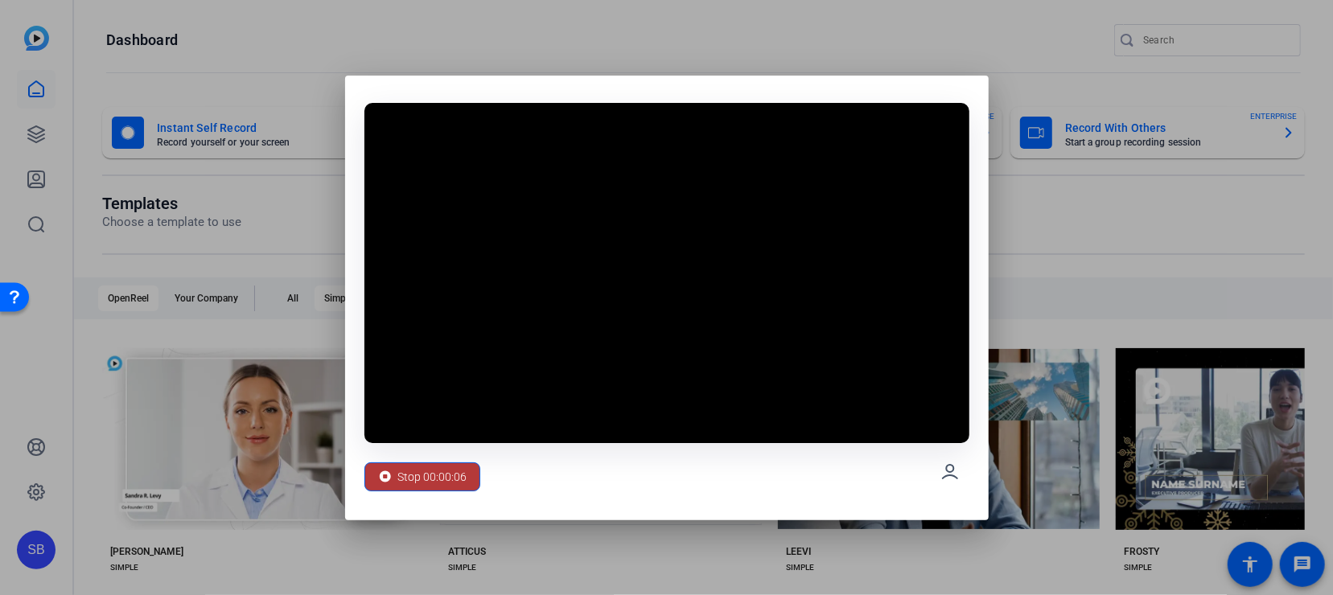
click at [459, 467] on span "Stop 00:00:06" at bounding box center [432, 477] width 69 height 31
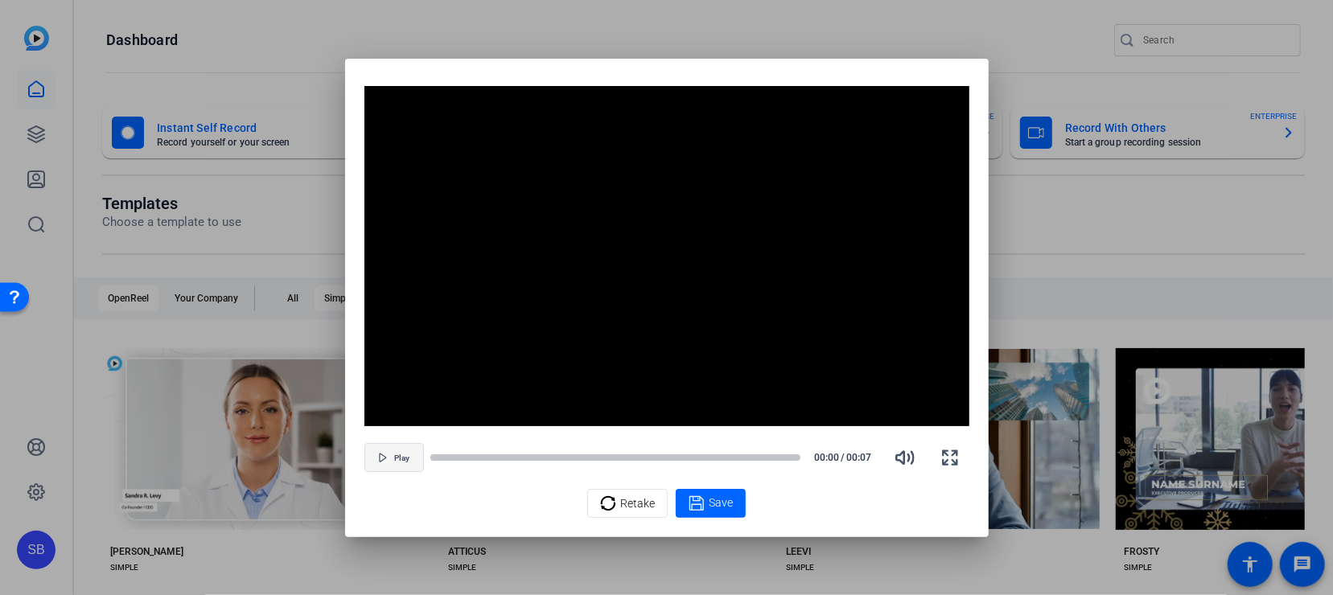
click at [404, 450] on span "button" at bounding box center [394, 457] width 58 height 39
click at [389, 452] on span "button" at bounding box center [394, 457] width 58 height 39
click at [627, 494] on span "Retake" at bounding box center [637, 503] width 35 height 31
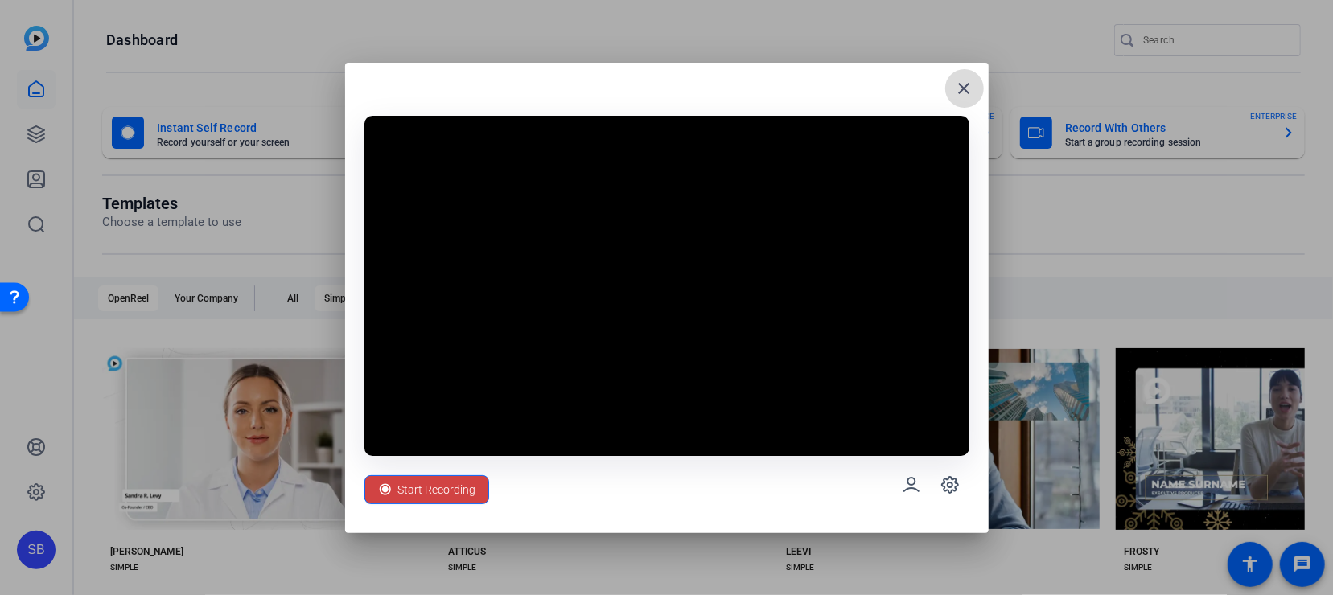
click at [964, 86] on mat-icon "close" at bounding box center [964, 88] width 19 height 19
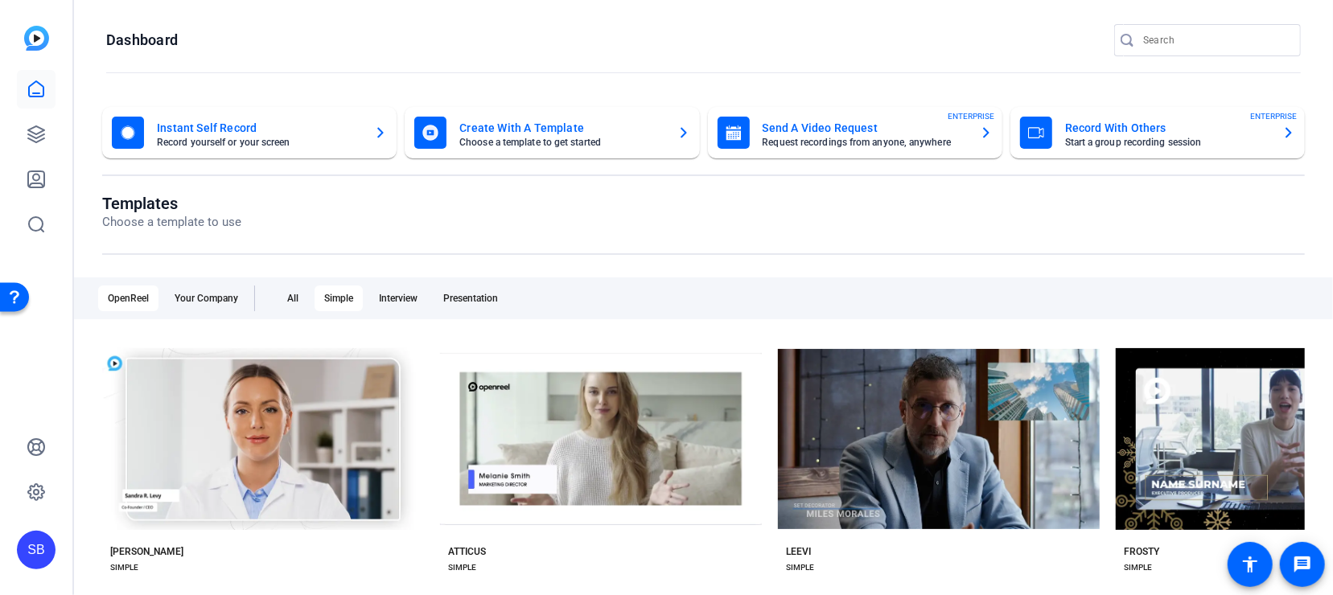
click at [1246, 134] on mat-card-title "Record With Others" at bounding box center [1167, 127] width 204 height 19
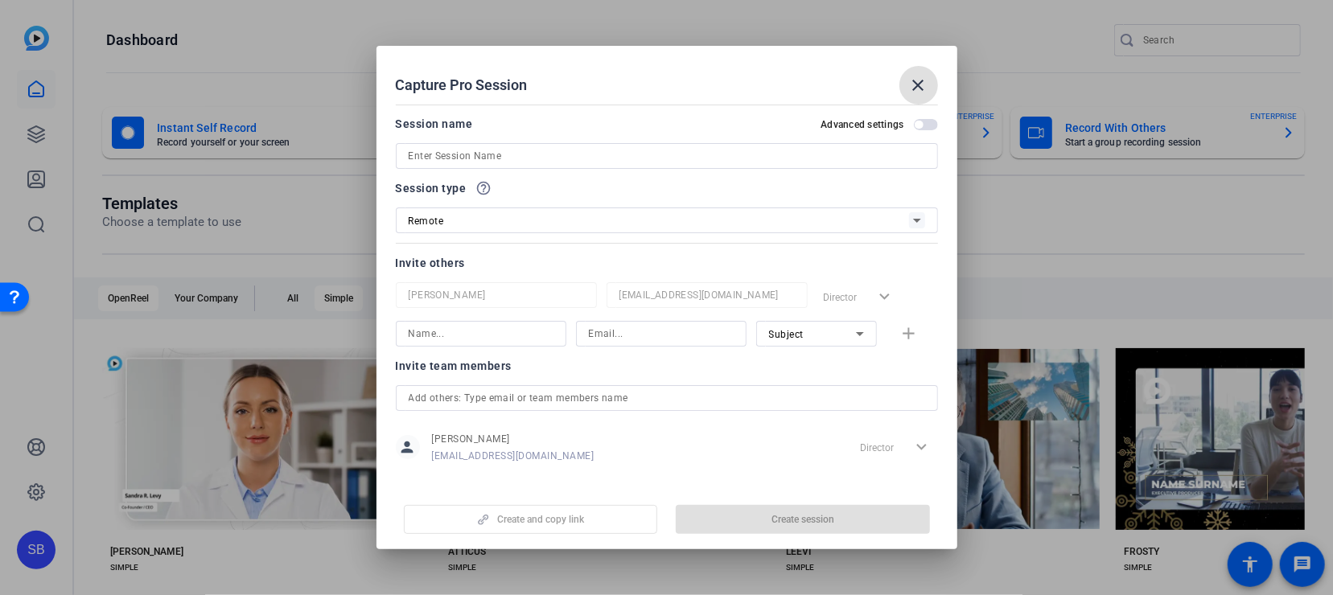
click at [927, 74] on span at bounding box center [918, 85] width 39 height 39
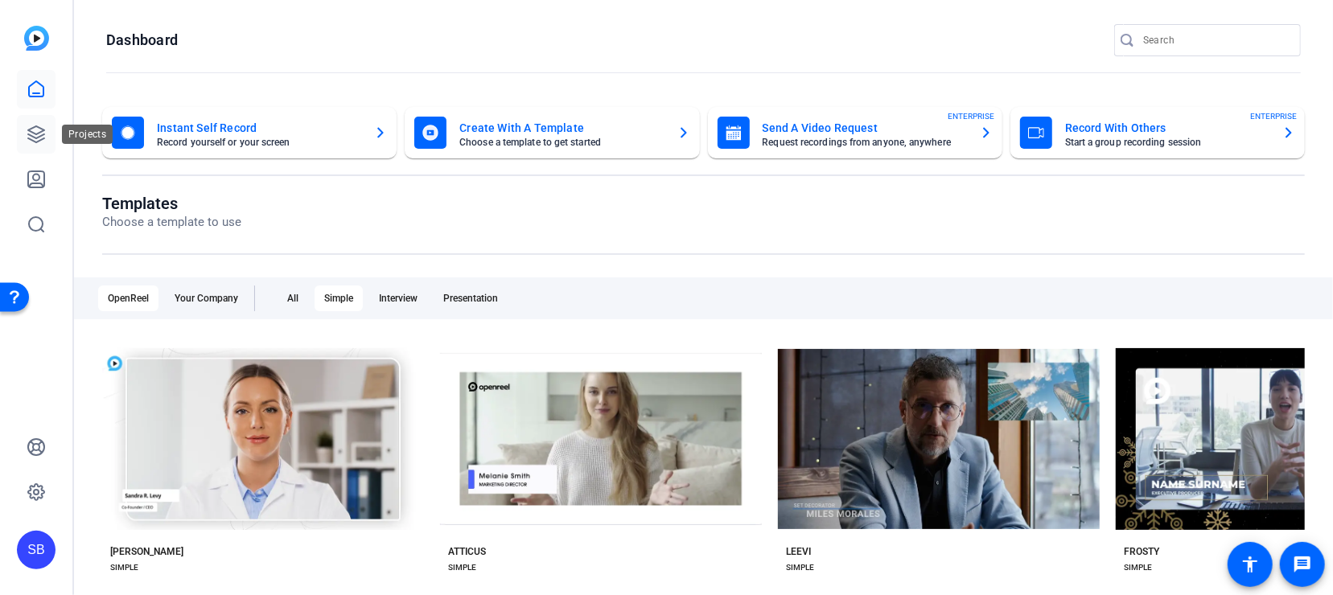
click at [38, 125] on icon at bounding box center [36, 134] width 19 height 19
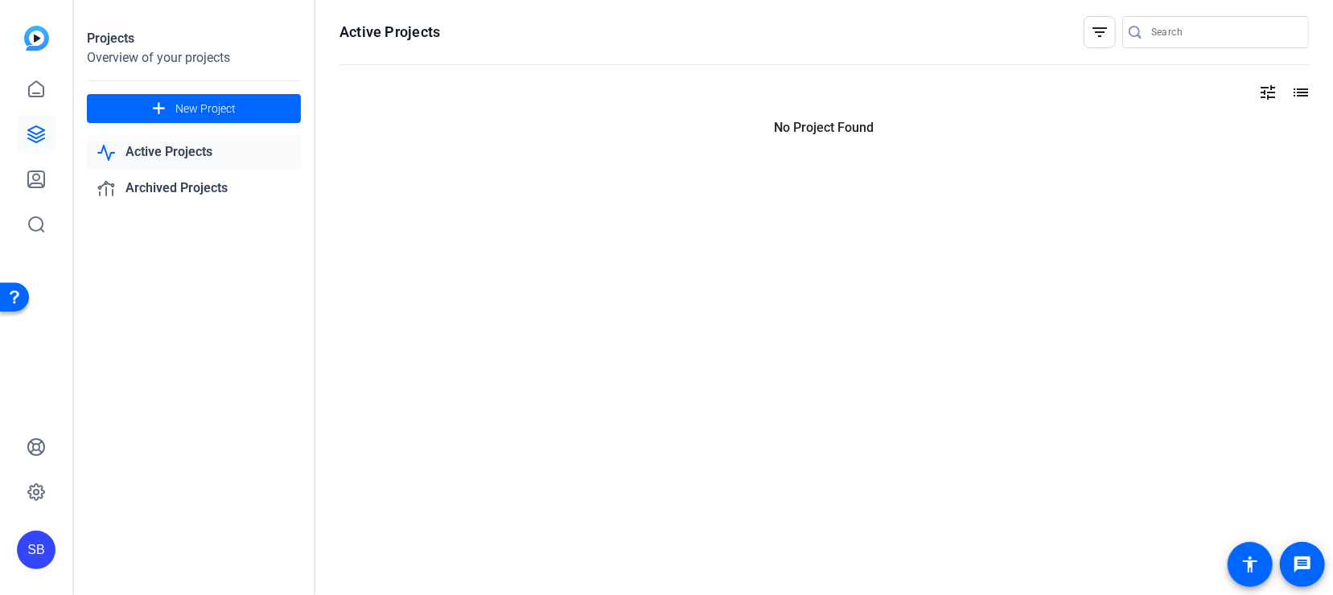
click at [151, 158] on link "Active Projects" at bounding box center [194, 152] width 214 height 33
click at [167, 190] on link "Archived Projects" at bounding box center [194, 188] width 214 height 33
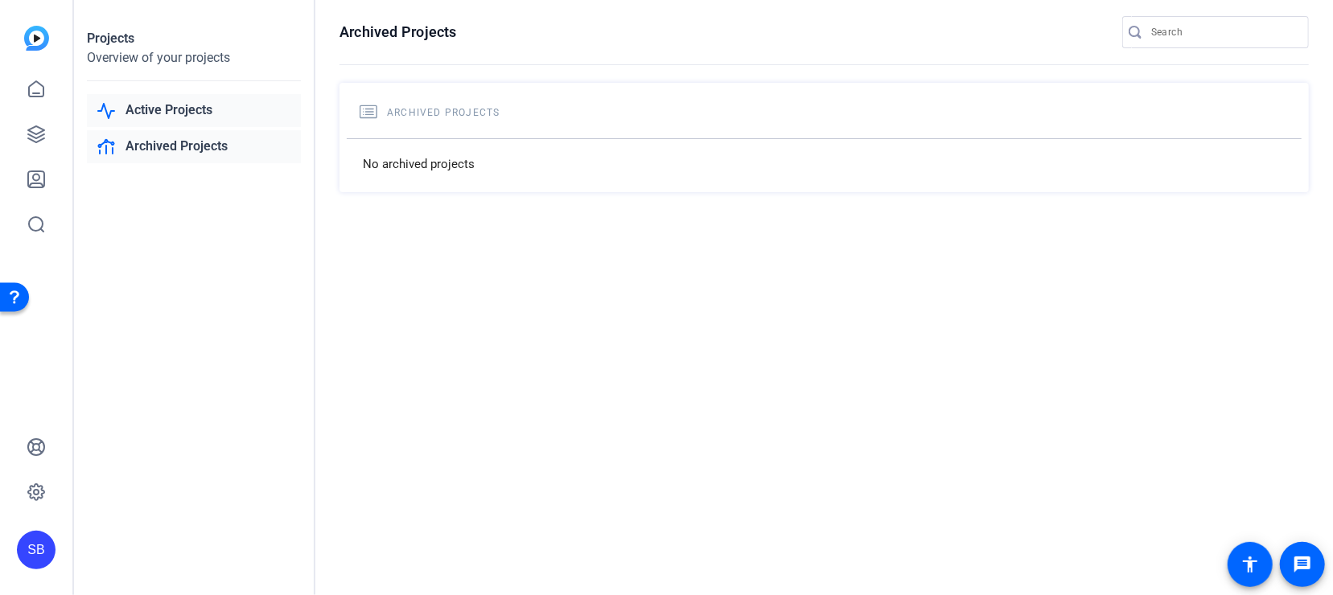
click at [167, 113] on link "Active Projects" at bounding box center [194, 110] width 214 height 33
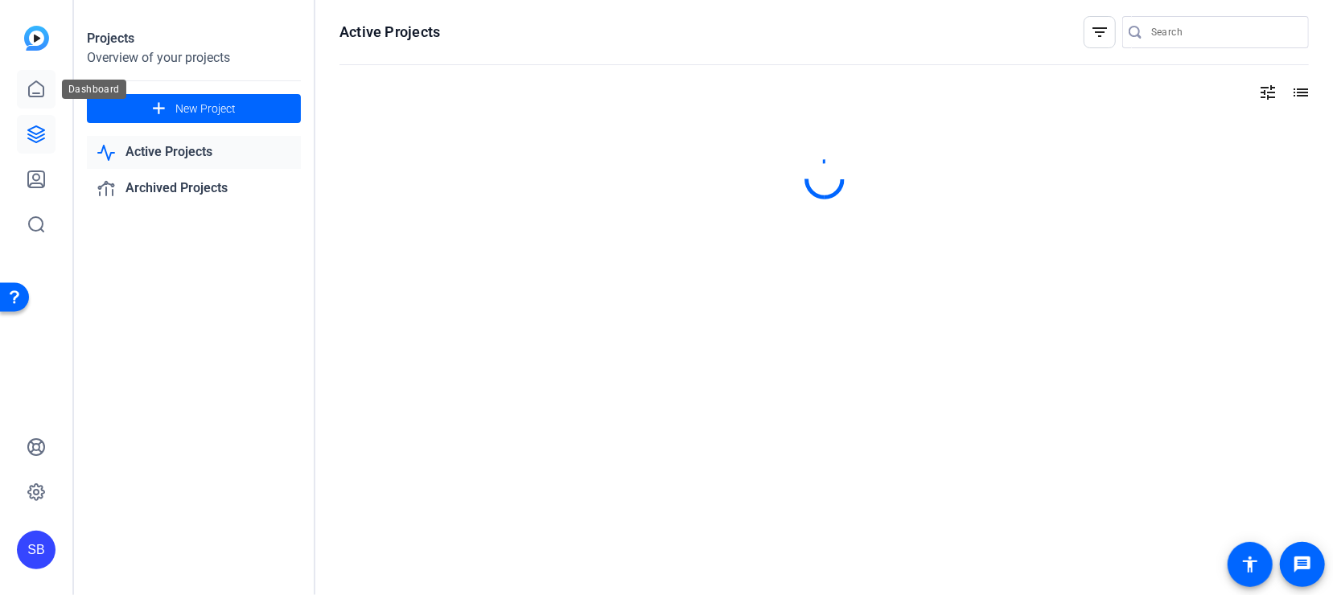
click at [45, 92] on icon at bounding box center [36, 89] width 19 height 19
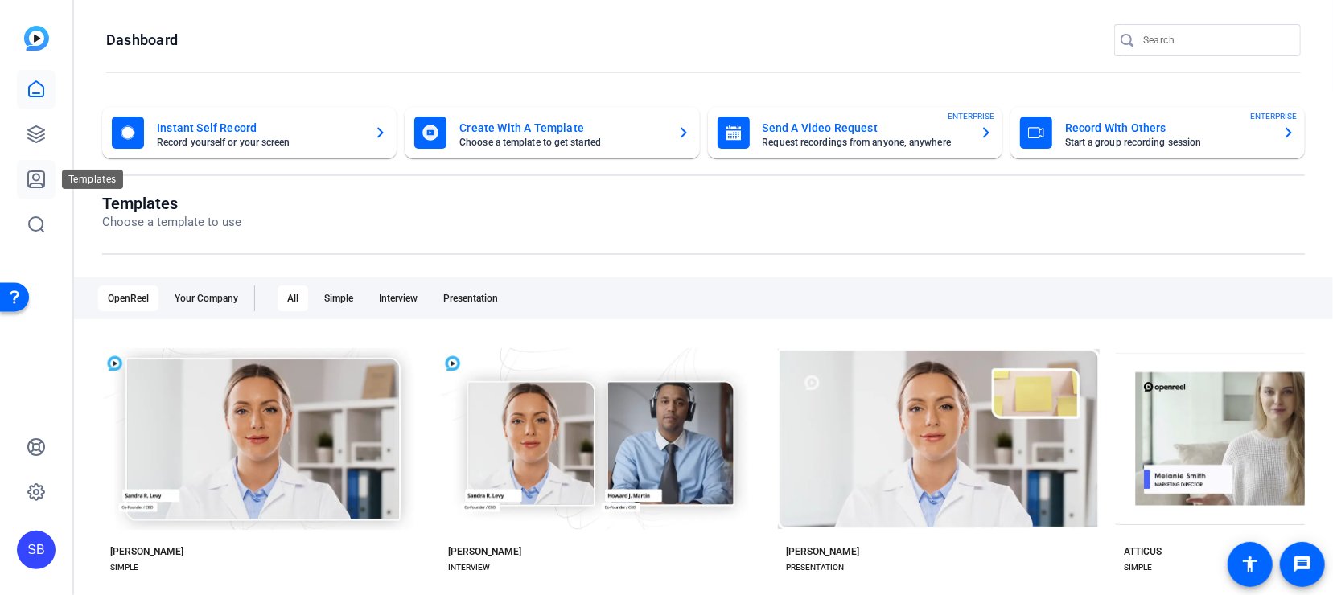
click at [36, 191] on link at bounding box center [36, 179] width 39 height 39
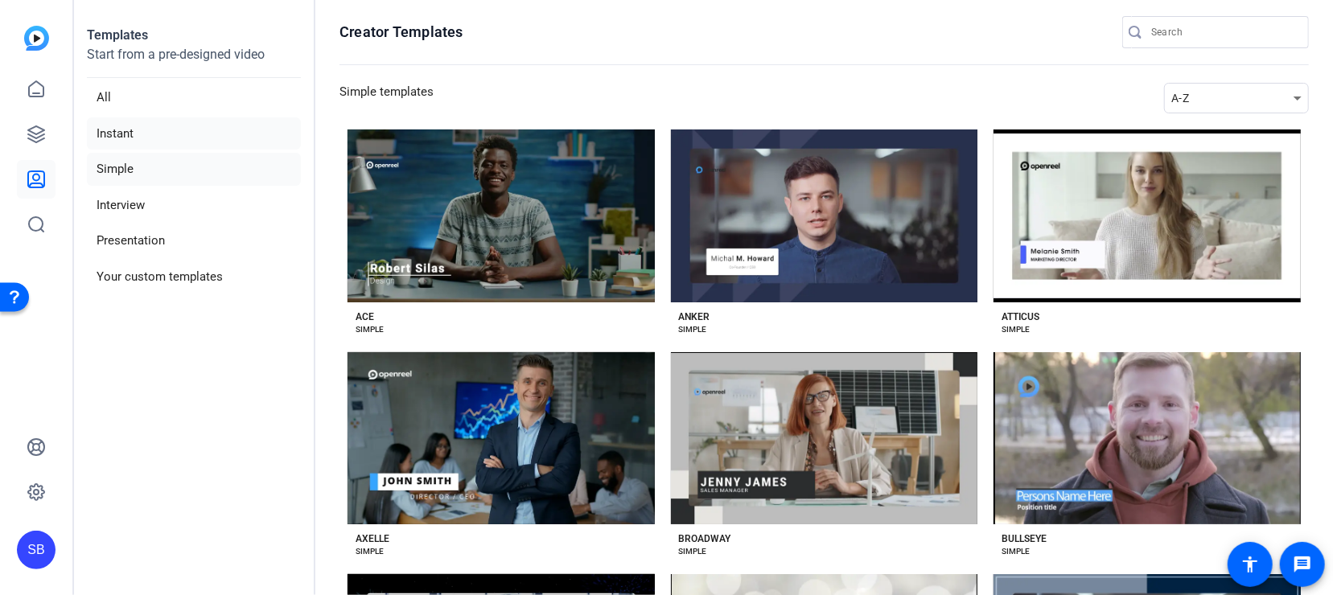
click at [138, 126] on li "Instant" at bounding box center [194, 133] width 214 height 33
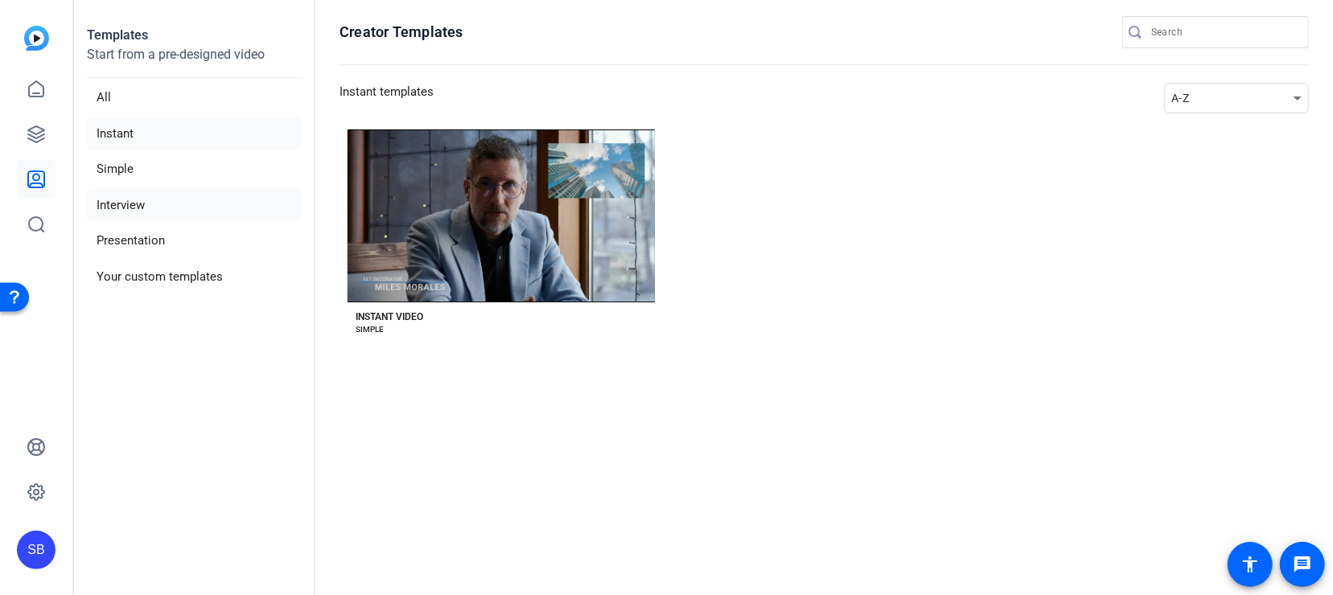
click at [158, 199] on li "Interview" at bounding box center [194, 205] width 214 height 33
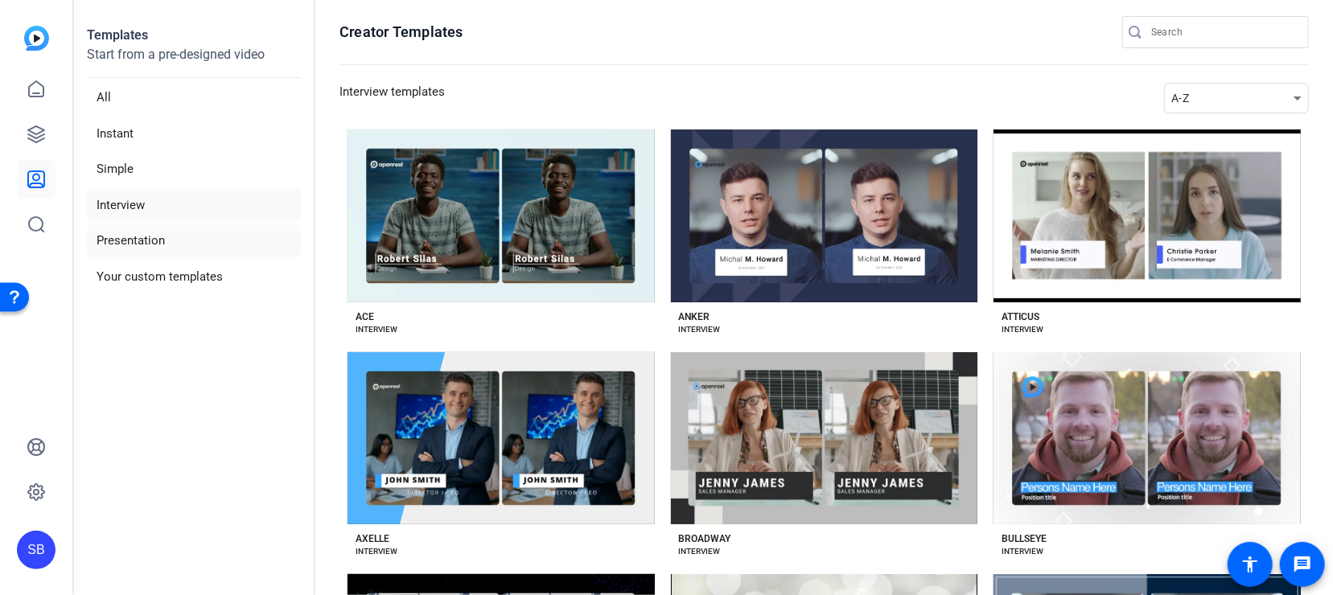
click at [171, 234] on li "Presentation" at bounding box center [194, 240] width 214 height 33
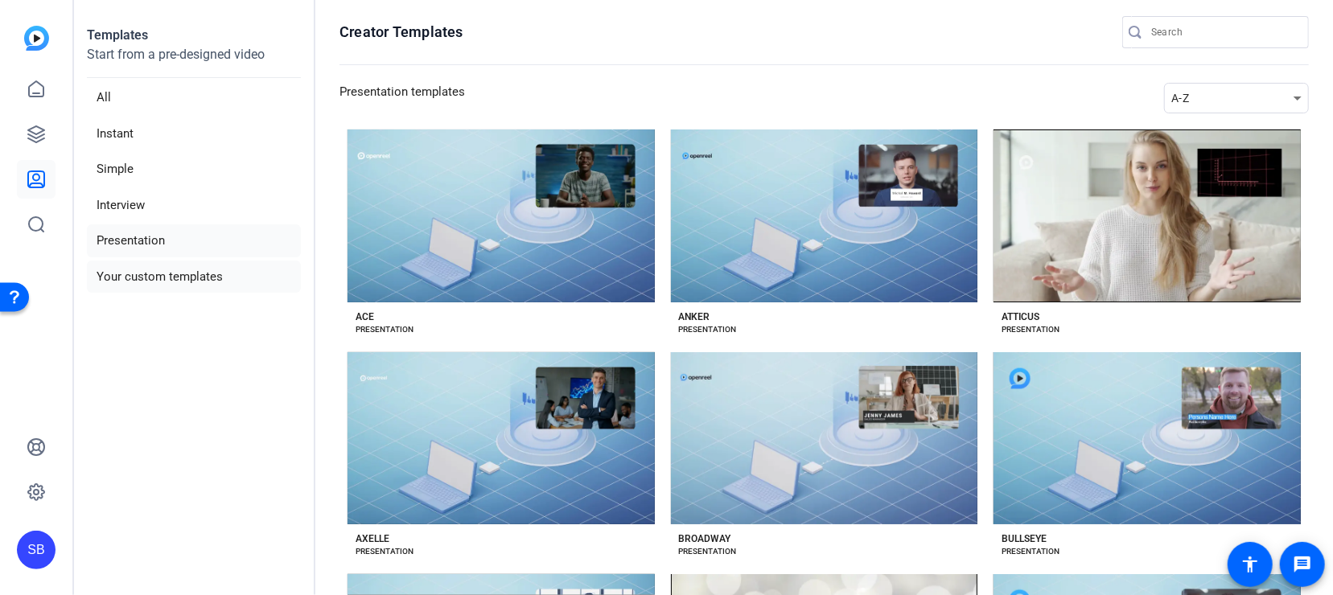
click at [183, 261] on li "Your custom templates" at bounding box center [194, 277] width 214 height 33
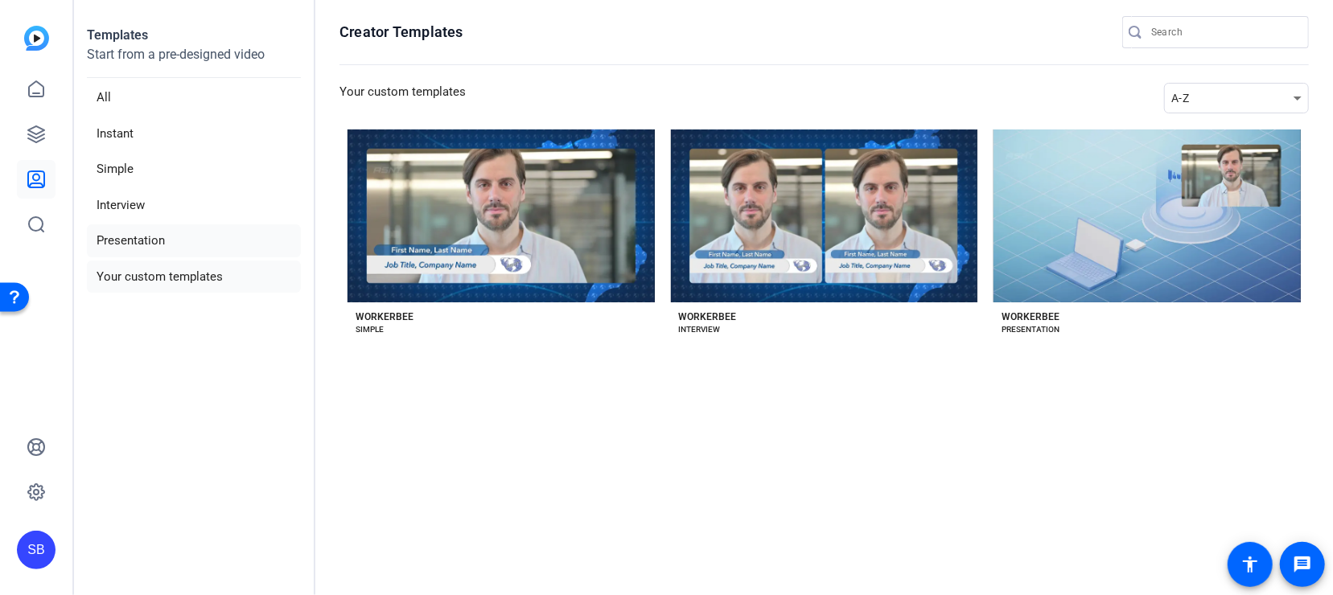
click at [162, 224] on li "Presentation" at bounding box center [194, 240] width 214 height 33
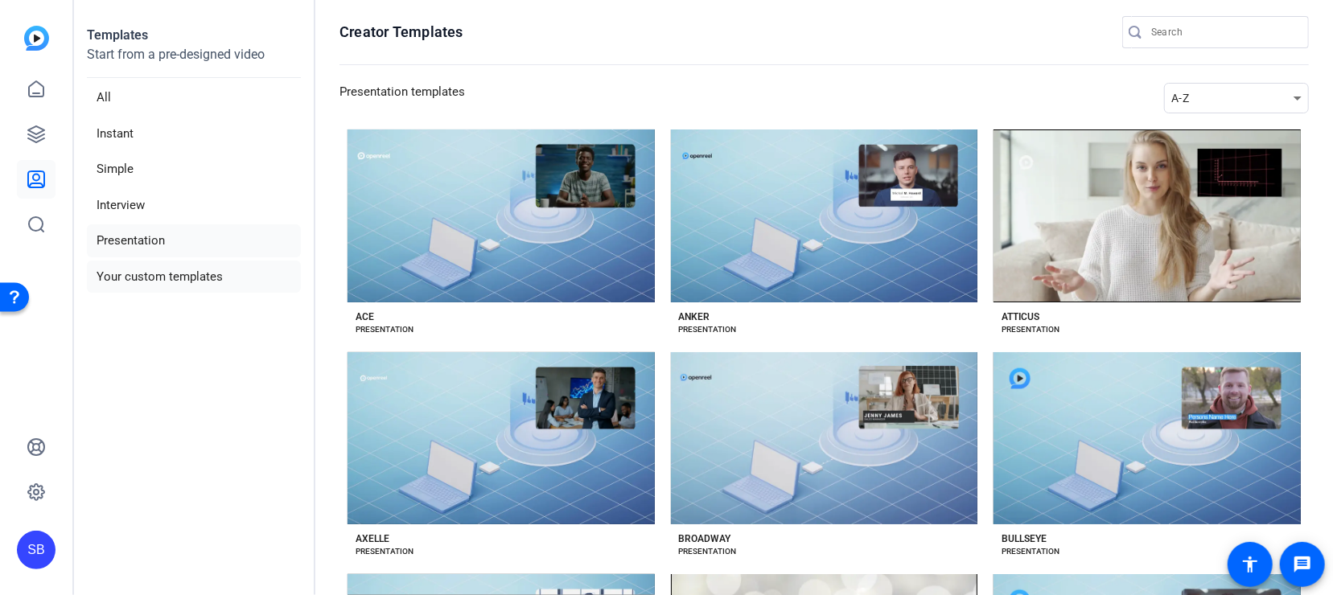
click at [170, 269] on li "Your custom templates" at bounding box center [194, 277] width 214 height 33
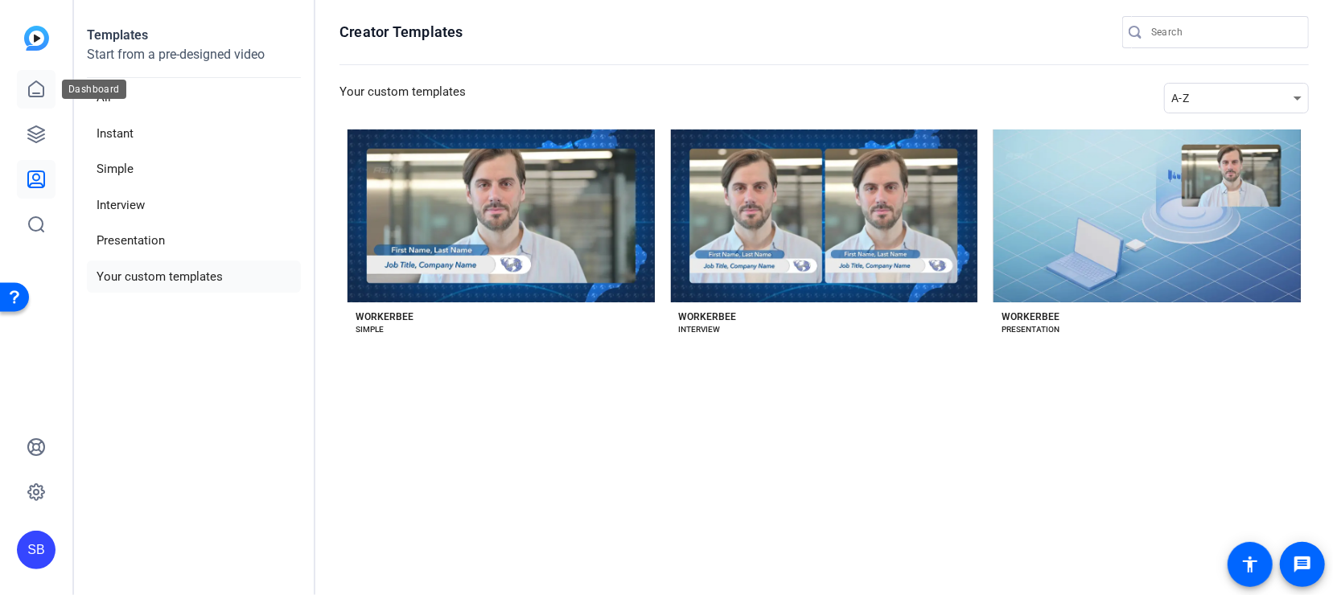
click at [40, 94] on icon at bounding box center [36, 89] width 19 height 19
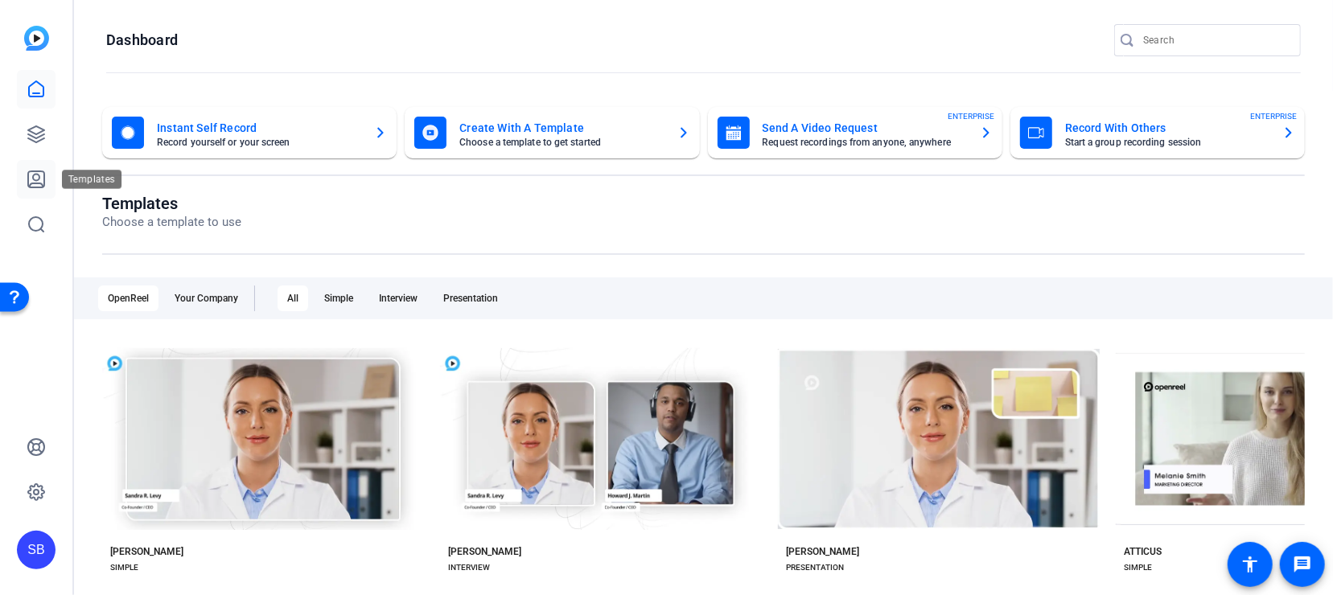
click at [53, 171] on link at bounding box center [36, 179] width 39 height 39
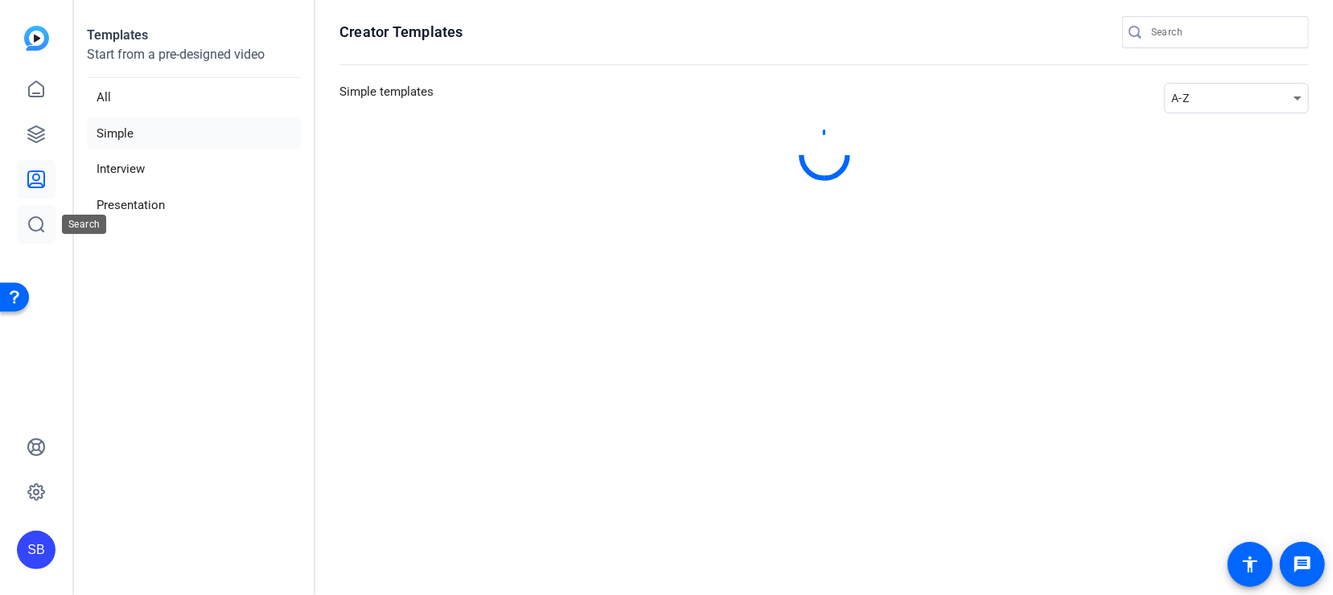
click at [39, 224] on icon at bounding box center [36, 224] width 19 height 19
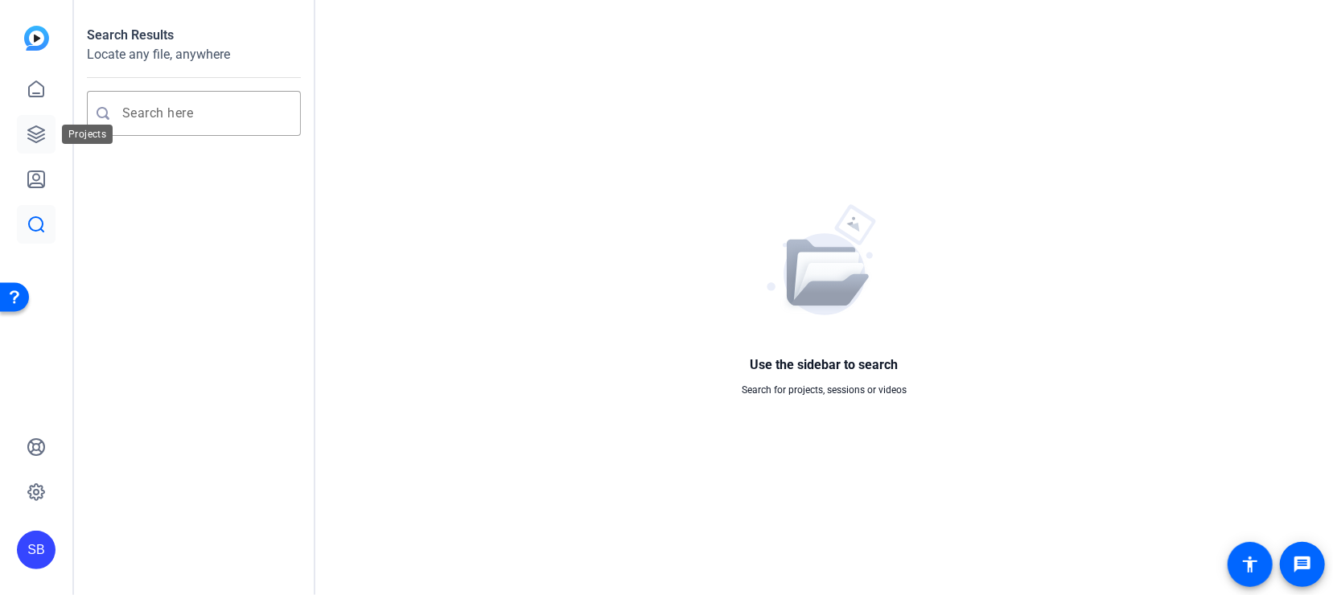
click at [35, 116] on link at bounding box center [36, 134] width 39 height 39
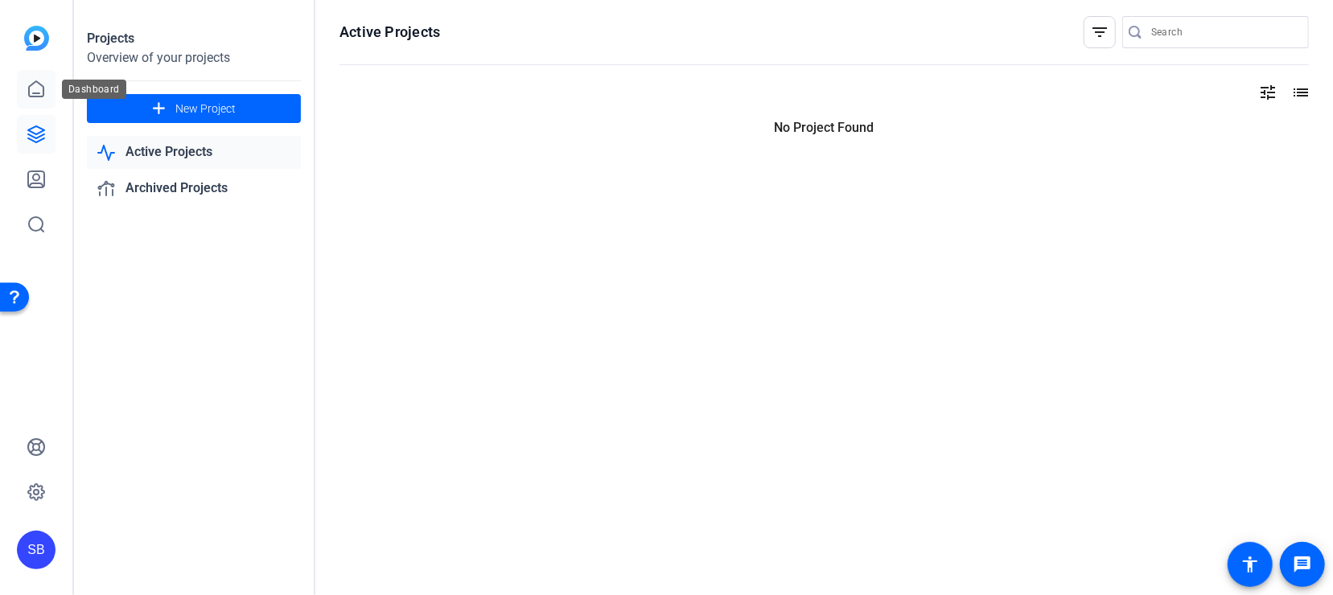
click at [34, 93] on icon at bounding box center [36, 88] width 14 height 15
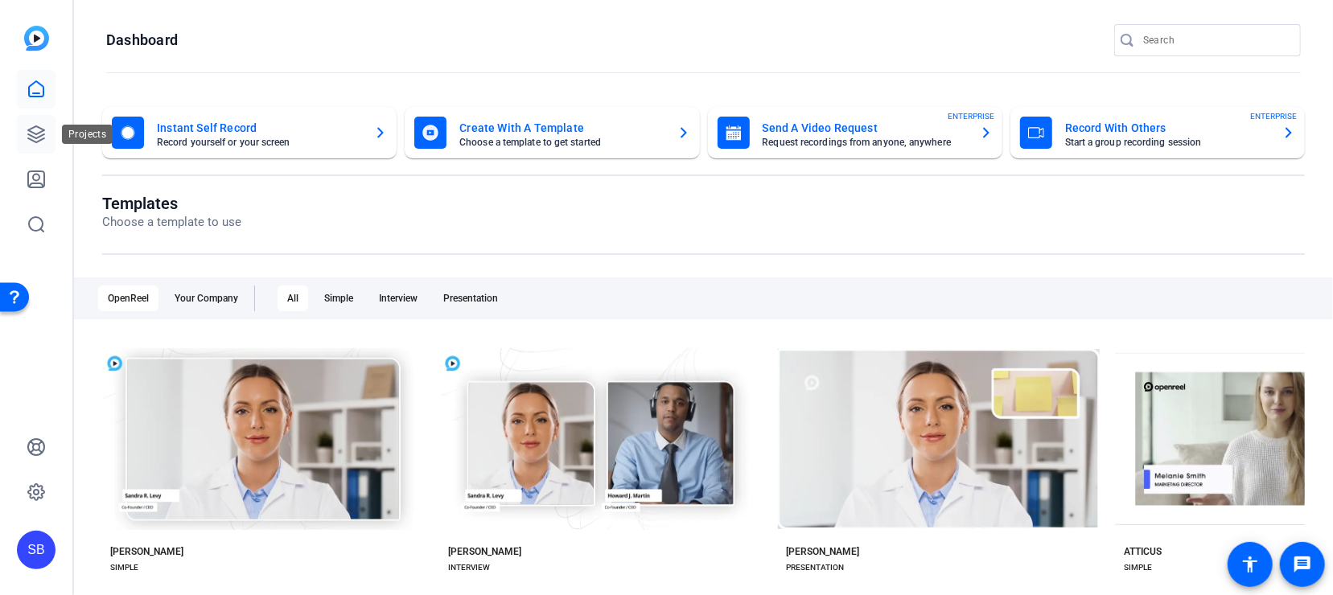
click at [38, 138] on icon at bounding box center [36, 134] width 16 height 16
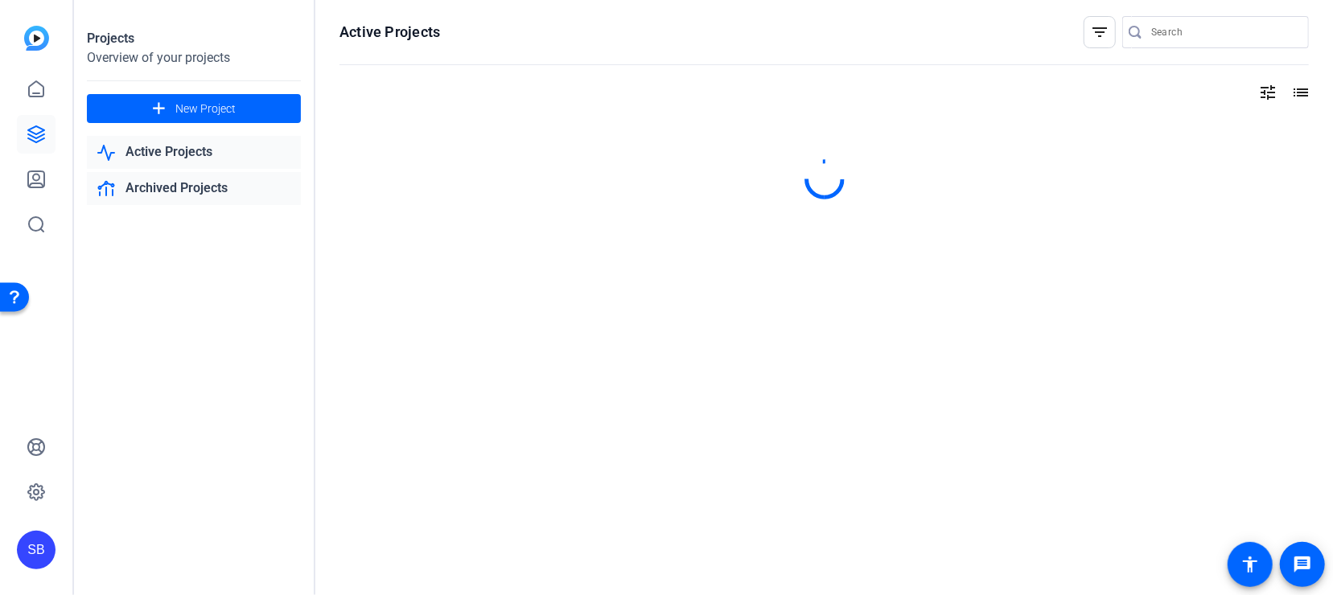
click at [153, 194] on link "Archived Projects" at bounding box center [194, 188] width 214 height 33
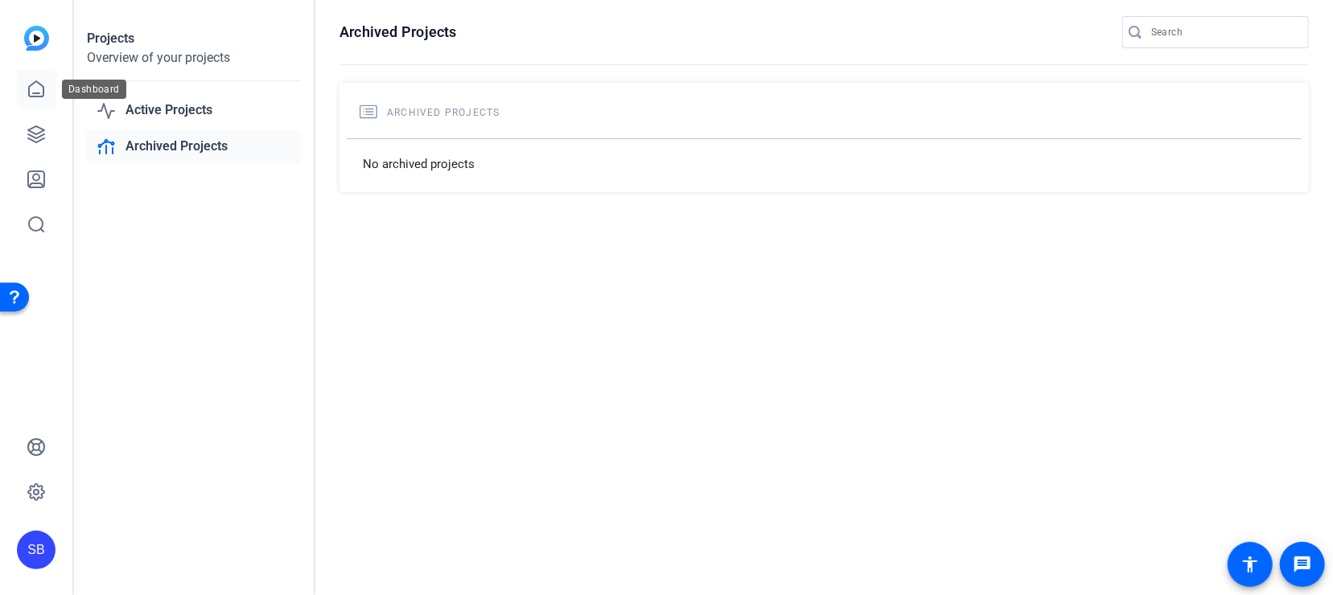
click at [46, 87] on link at bounding box center [36, 89] width 39 height 39
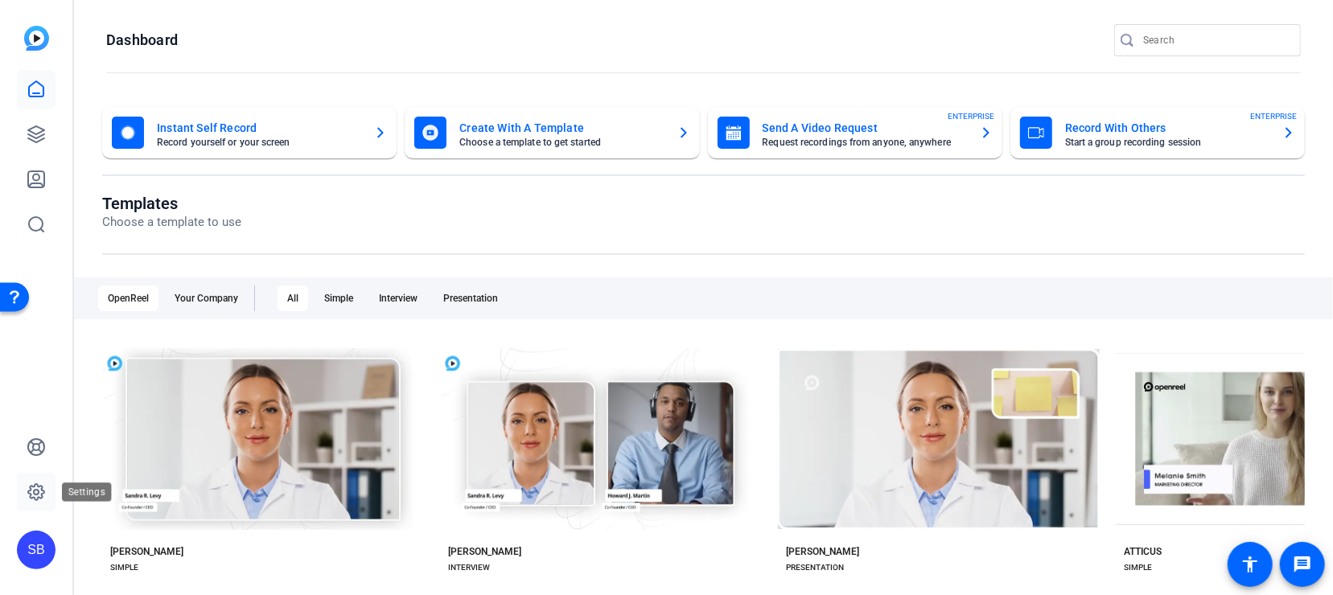
click at [43, 495] on icon at bounding box center [36, 492] width 19 height 19
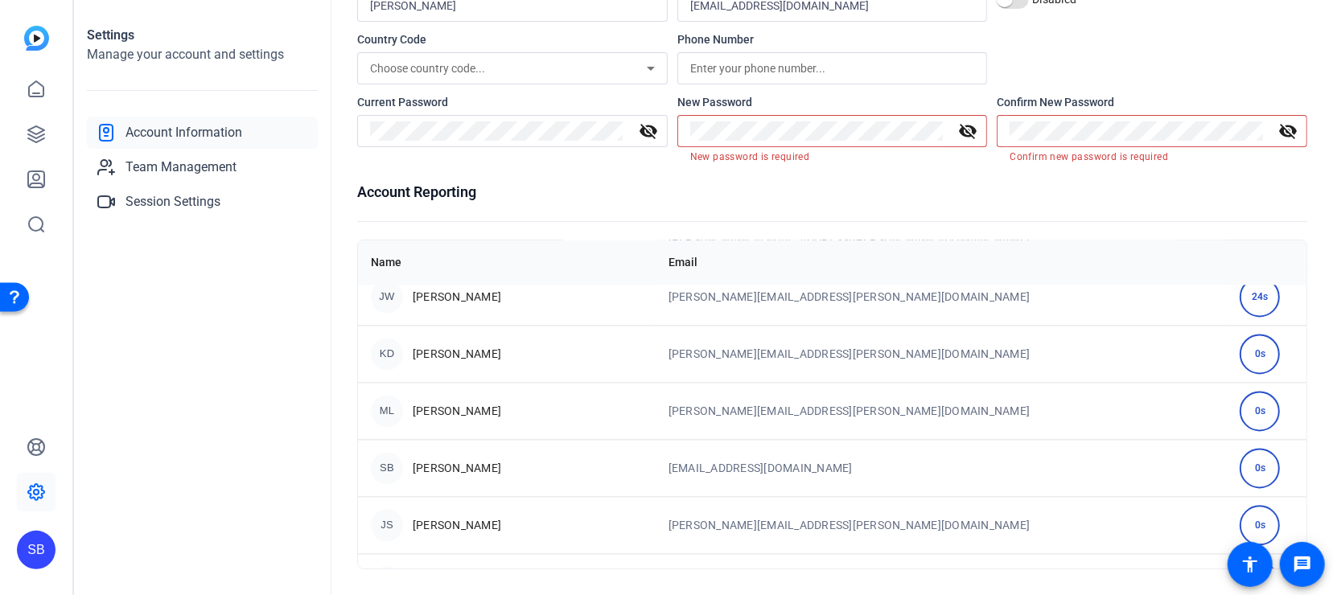
scroll to position [2282, 0]
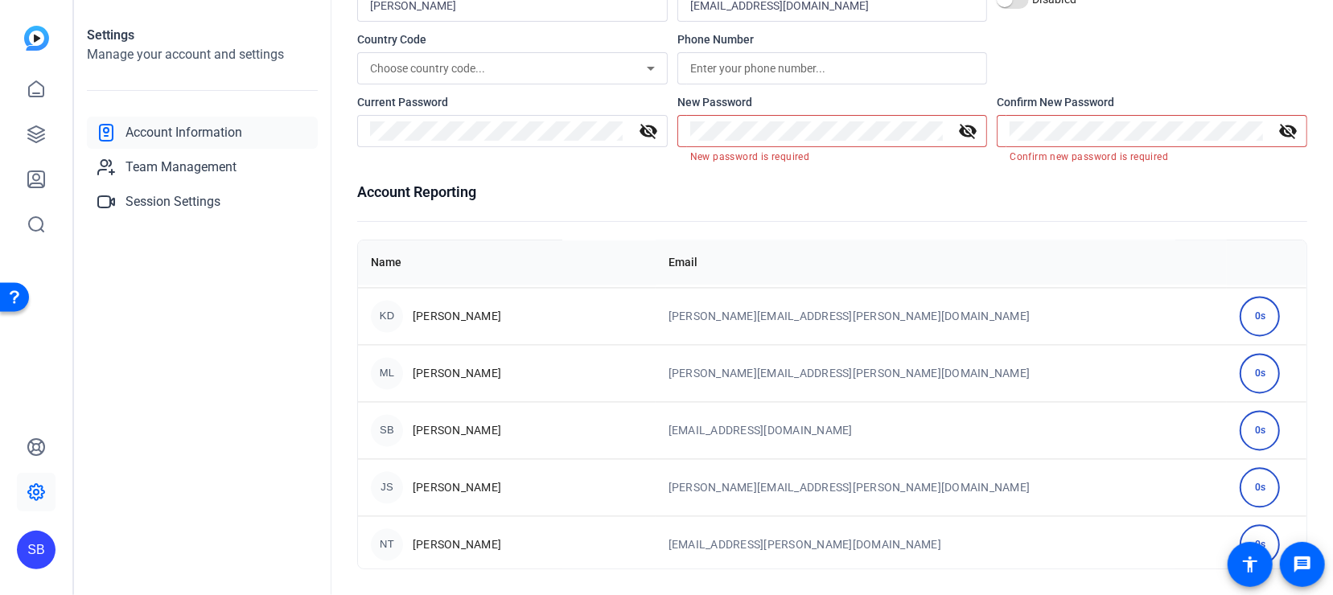
click at [258, 312] on div "Settings Manage your account and settings Account Information Team Management S…" at bounding box center [202, 297] width 257 height 595
click at [173, 158] on span "Team Management" at bounding box center [180, 167] width 111 height 19
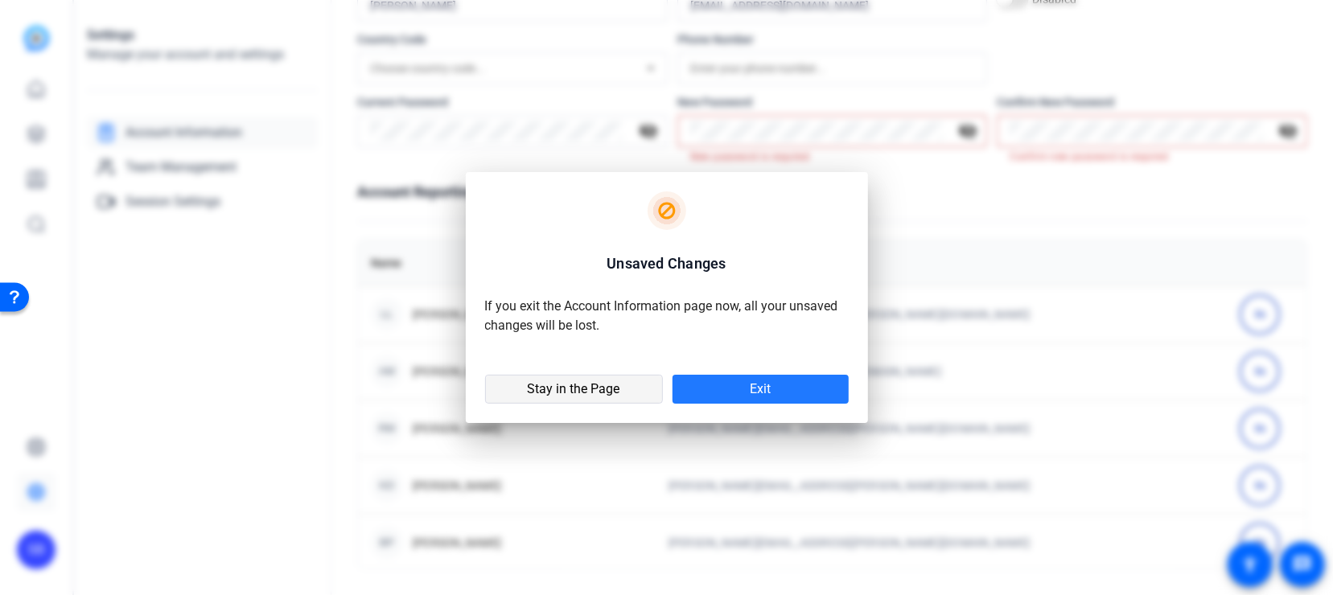
click at [581, 393] on span "Stay in the Page" at bounding box center [574, 389] width 93 height 16
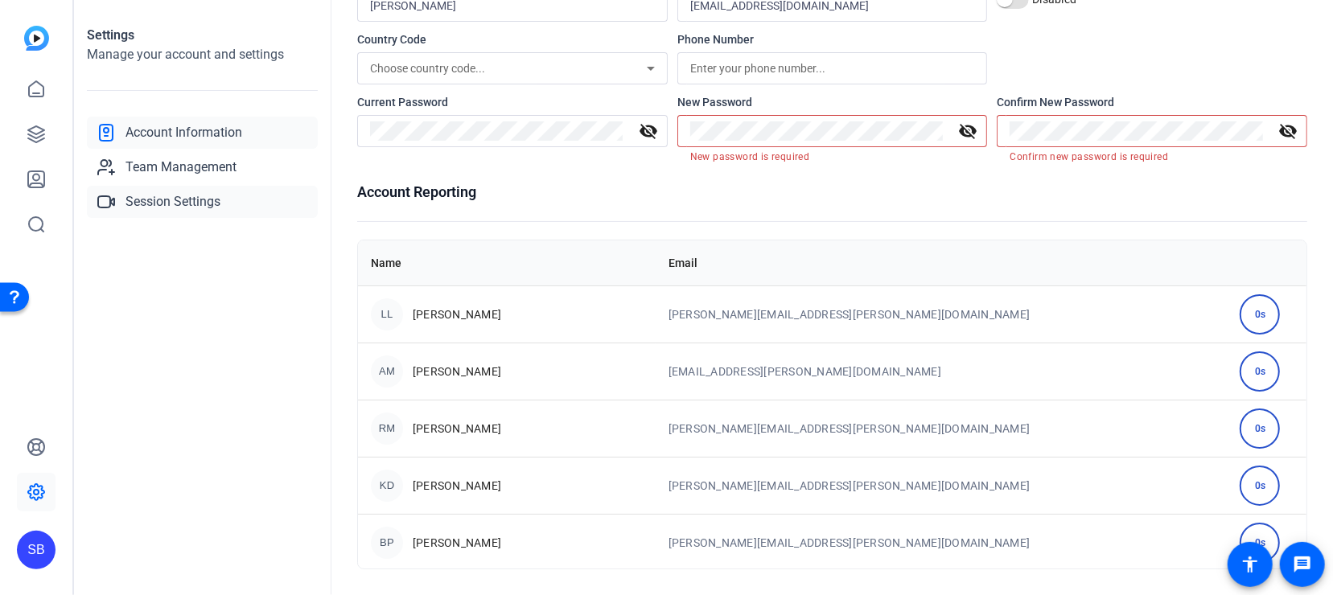
click at [151, 195] on span "Session Settings" at bounding box center [172, 201] width 95 height 19
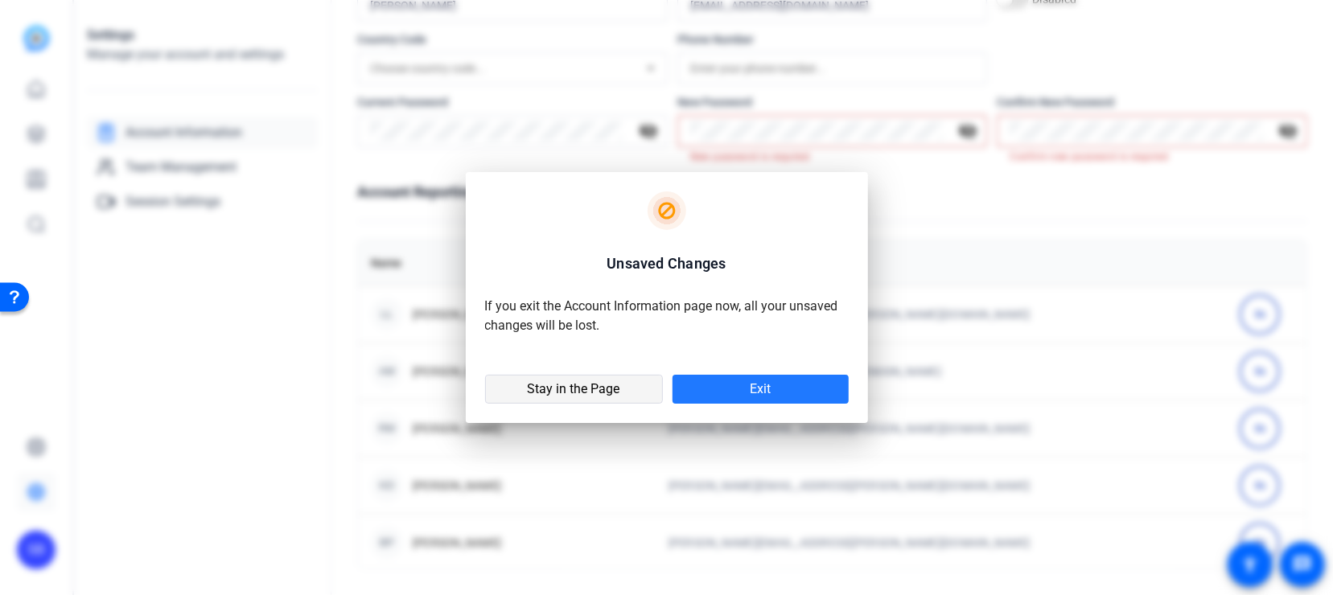
click at [610, 385] on span "Stay in the Page" at bounding box center [574, 389] width 93 height 16
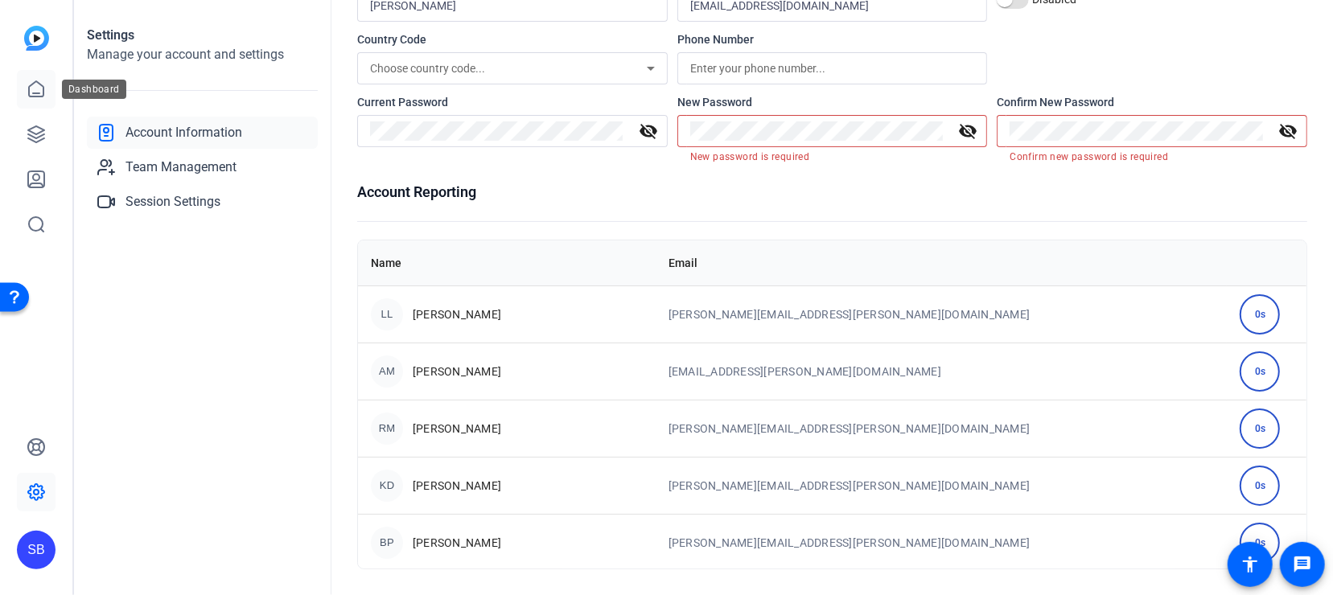
click at [39, 91] on icon at bounding box center [36, 89] width 19 height 19
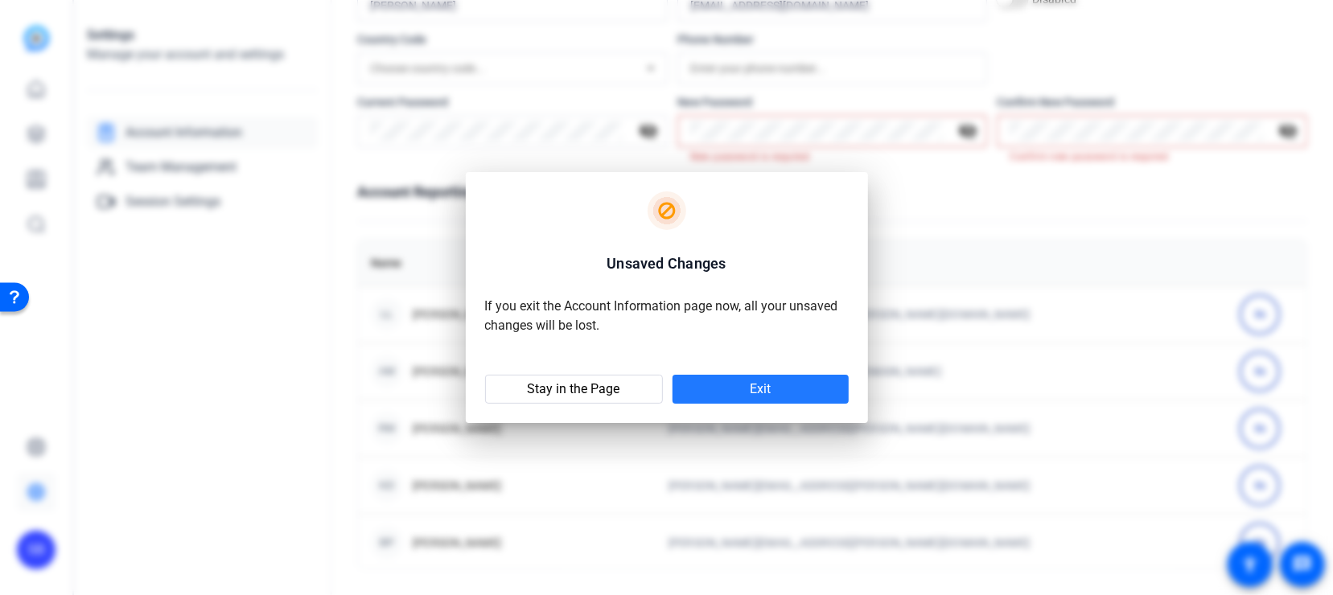
click at [750, 399] on span at bounding box center [760, 389] width 176 height 39
